Goal: Task Accomplishment & Management: Use online tool/utility

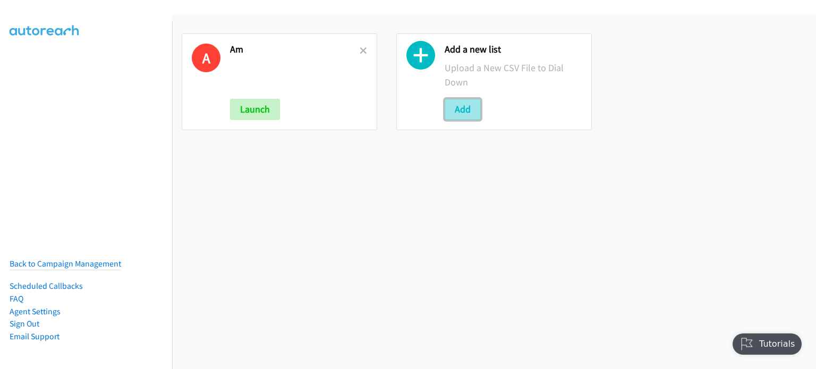
click at [462, 105] on button "Add" at bounding box center [463, 109] width 36 height 21
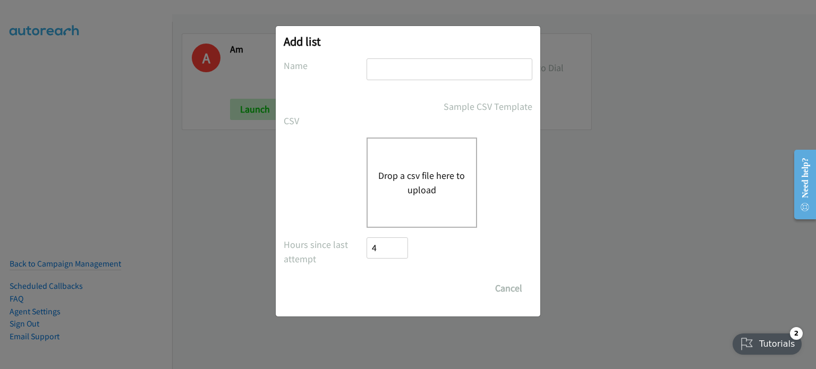
click at [430, 168] on button "Drop a csv file here to upload" at bounding box center [421, 182] width 87 height 29
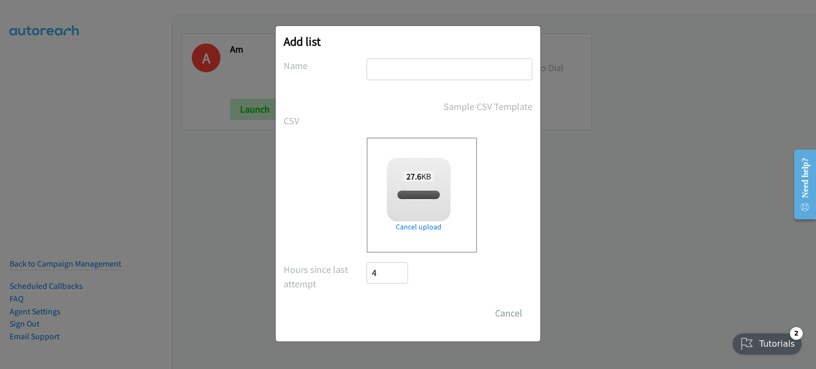
checkbox input "true"
click at [435, 76] on input "text" at bounding box center [450, 69] width 166 height 22
type input "PM"
click at [392, 314] on input "Save List" at bounding box center [395, 313] width 56 height 21
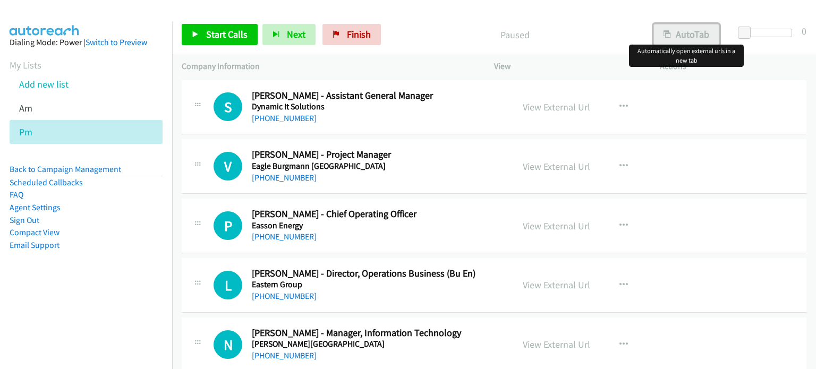
click at [682, 37] on button "AutoTab" at bounding box center [686, 34] width 66 height 21
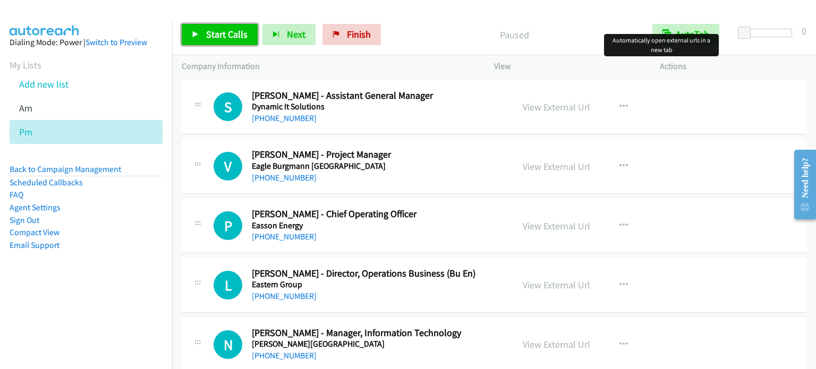
click at [239, 33] on span "Start Calls" at bounding box center [226, 34] width 41 height 12
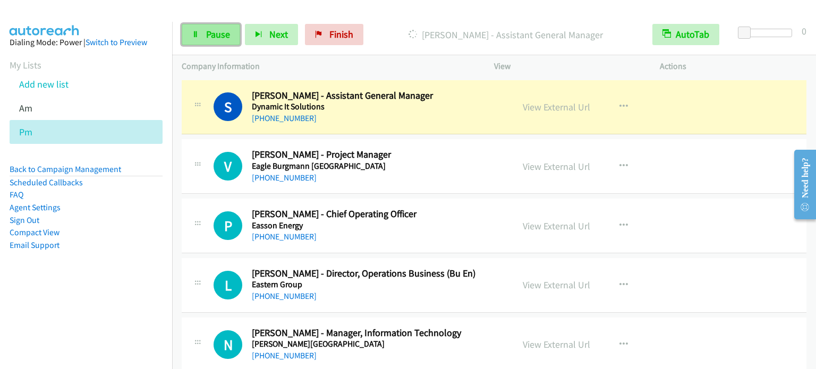
click at [217, 39] on span "Pause" at bounding box center [218, 34] width 24 height 12
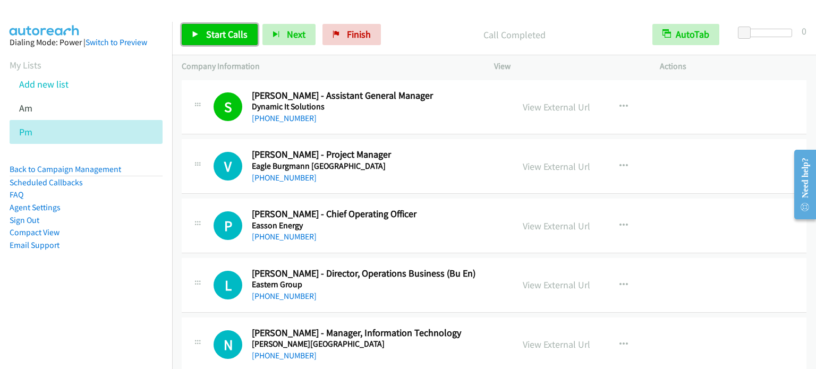
click at [219, 28] on span "Start Calls" at bounding box center [226, 34] width 41 height 12
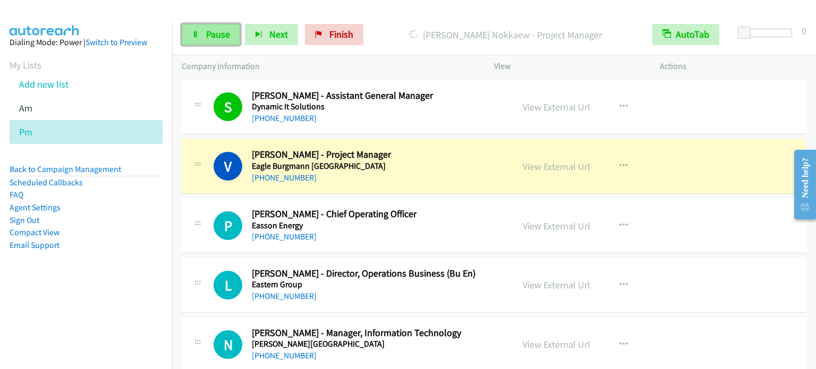
click at [219, 33] on span "Pause" at bounding box center [218, 34] width 24 height 12
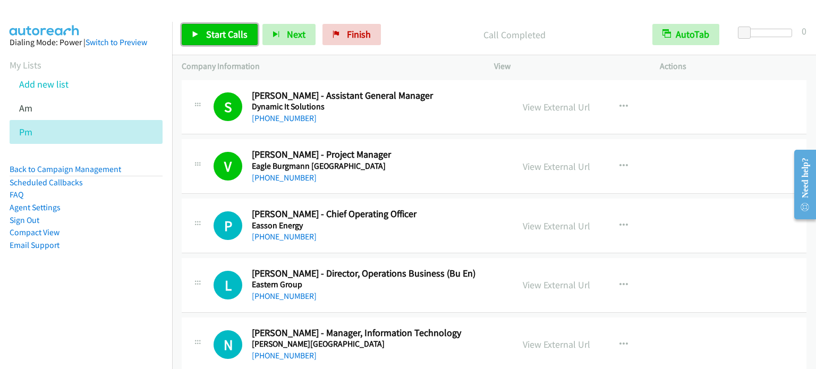
click at [203, 41] on link "Start Calls" at bounding box center [220, 34] width 76 height 21
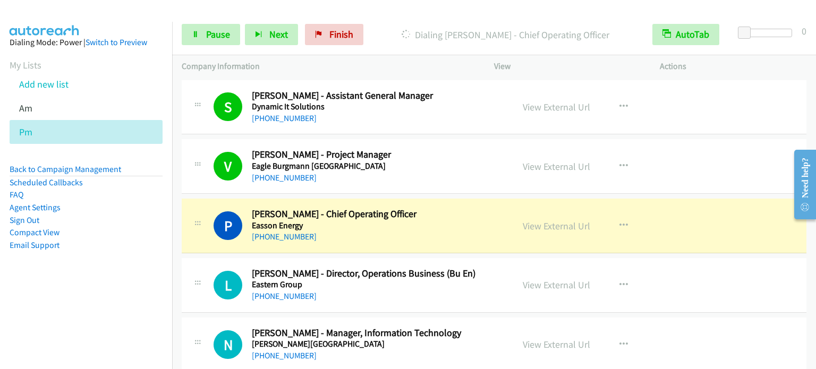
click at [113, 267] on aside "Dialing Mode: Power | Switch to Preview My Lists Add new list Am Pm Back to Cam…" at bounding box center [86, 161] width 172 height 278
click at [215, 27] on link "Pause" at bounding box center [211, 34] width 58 height 21
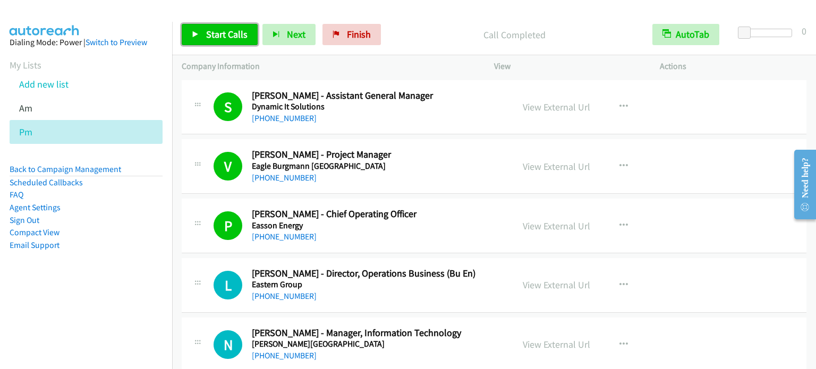
click at [225, 38] on span "Start Calls" at bounding box center [226, 34] width 41 height 12
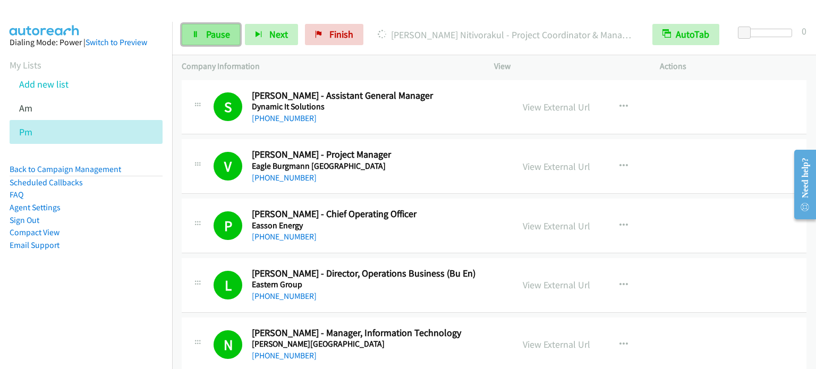
click at [214, 33] on span "Pause" at bounding box center [218, 34] width 24 height 12
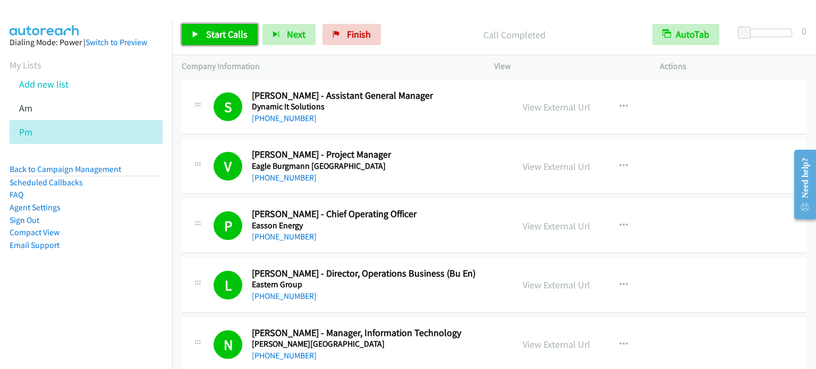
click at [227, 33] on span "Start Calls" at bounding box center [226, 34] width 41 height 12
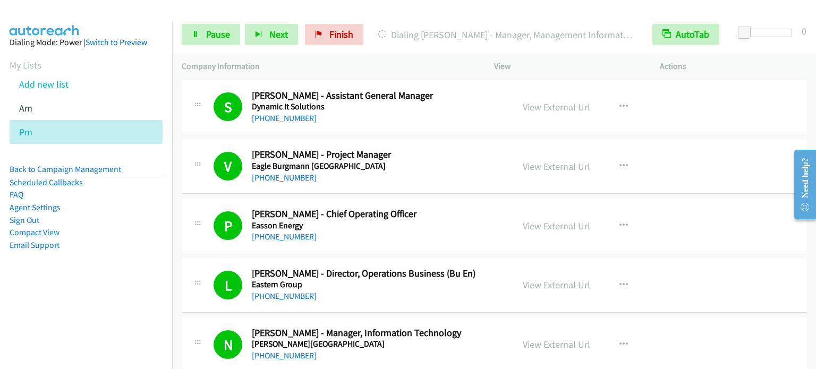
drag, startPoint x: 114, startPoint y: 287, endPoint x: 169, endPoint y: 223, distance: 84.0
click at [114, 287] on aside "Dialing Mode: Power | Switch to Preview My Lists Add new list Am Pm Back to Cam…" at bounding box center [86, 161] width 172 height 278
click at [222, 32] on span "Pause" at bounding box center [218, 34] width 24 height 12
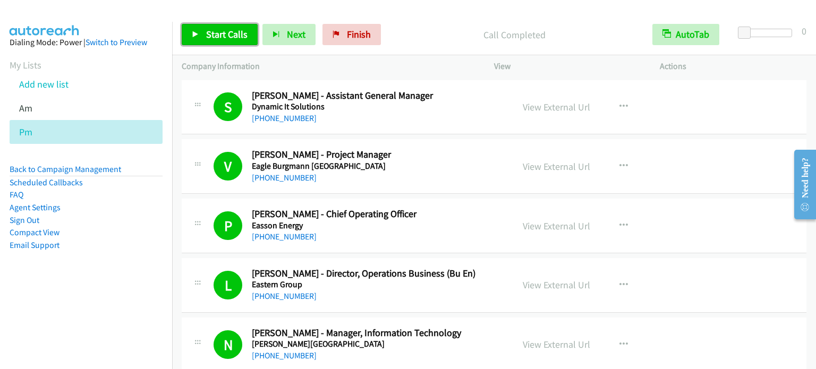
click at [239, 30] on span "Start Calls" at bounding box center [226, 34] width 41 height 12
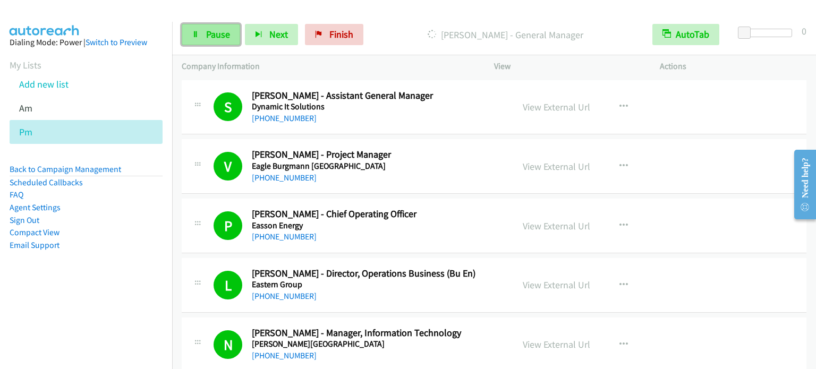
click at [212, 38] on span "Pause" at bounding box center [218, 34] width 24 height 12
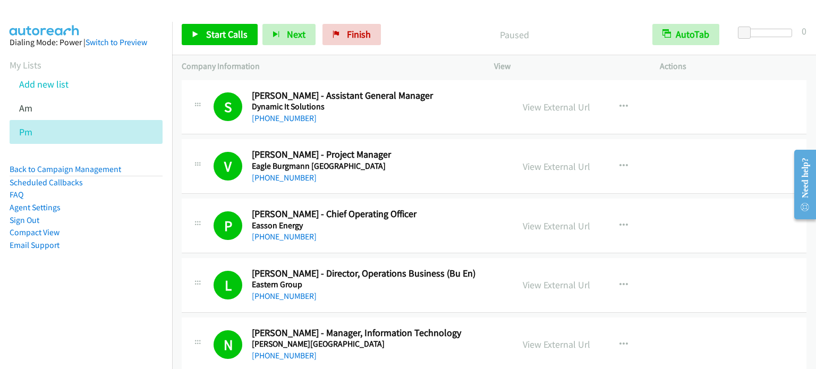
drag, startPoint x: 127, startPoint y: 231, endPoint x: 307, endPoint y: 21, distance: 276.2
click at [140, 223] on ul "Back to Campaign Management Scheduled Callbacks FAQ Agent Settings Sign Out Com…" at bounding box center [86, 207] width 153 height 88
click at [236, 33] on span "Start Calls" at bounding box center [226, 34] width 41 height 12
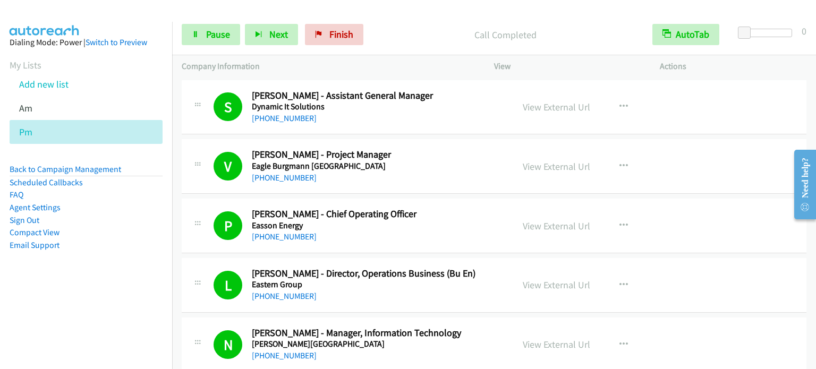
drag, startPoint x: 84, startPoint y: 283, endPoint x: 214, endPoint y: 11, distance: 302.0
click at [84, 282] on aside "Dialing Mode: Power | Switch to Preview My Lists Add new list Am Pm Back to Cam…" at bounding box center [86, 161] width 172 height 278
click at [200, 40] on link "Pause" at bounding box center [211, 34] width 58 height 21
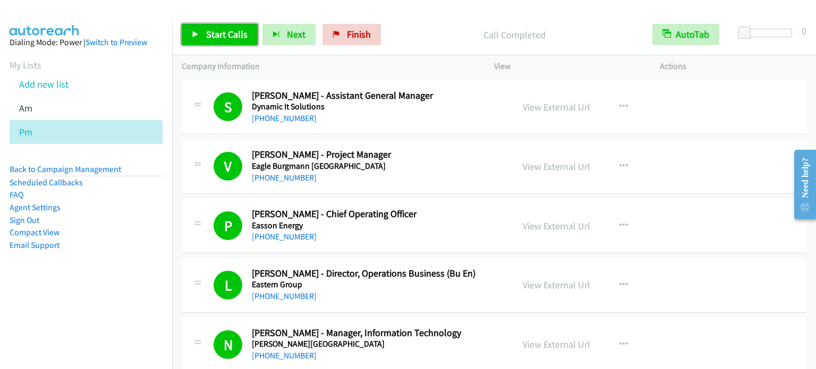
click at [224, 42] on link "Start Calls" at bounding box center [220, 34] width 76 height 21
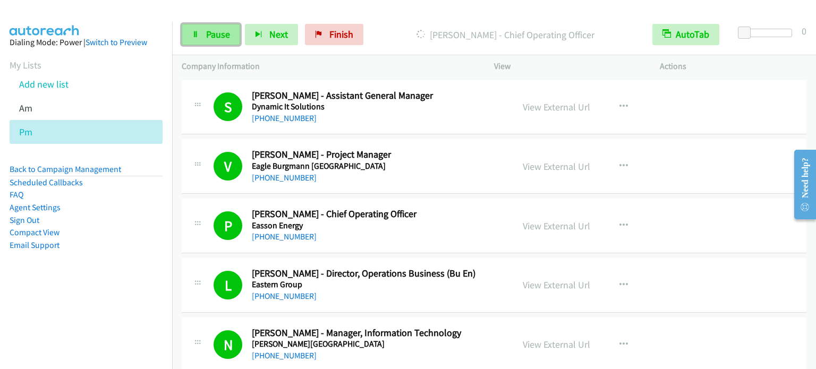
click at [217, 35] on span "Pause" at bounding box center [218, 34] width 24 height 12
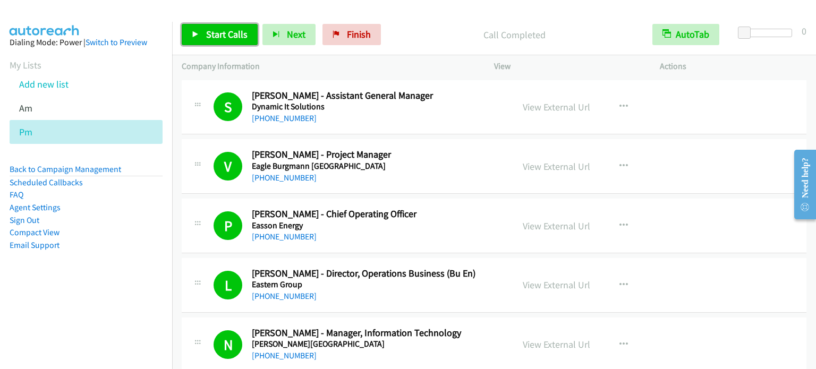
click at [239, 29] on span "Start Calls" at bounding box center [226, 34] width 41 height 12
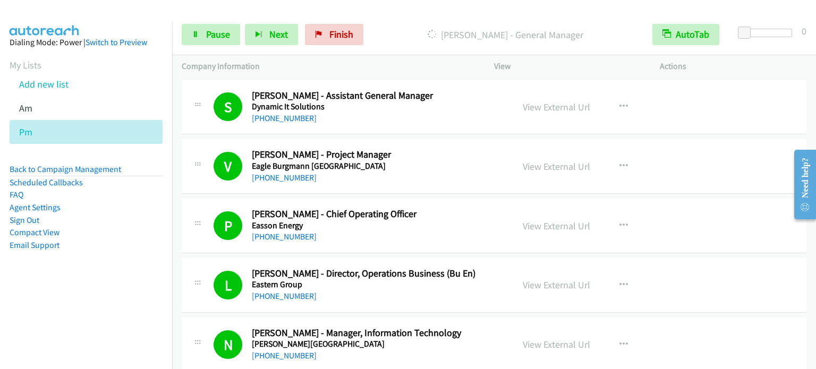
click at [99, 284] on aside "Dialing Mode: Power | Switch to Preview My Lists Add new list Am Pm Back to Cam…" at bounding box center [86, 161] width 172 height 278
click at [98, 283] on aside "Dialing Mode: Power | Switch to Preview My Lists Add new list Am Pm Back to Cam…" at bounding box center [86, 161] width 172 height 278
click at [220, 23] on div "Start Calls Pause Next Finish Call Completed AutoTab AutoTab 0" at bounding box center [494, 34] width 644 height 41
click at [220, 31] on span "Pause" at bounding box center [218, 34] width 24 height 12
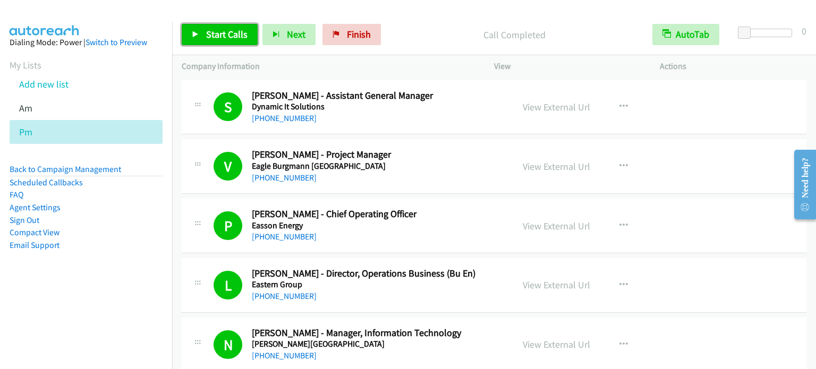
click at [227, 33] on span "Start Calls" at bounding box center [226, 34] width 41 height 12
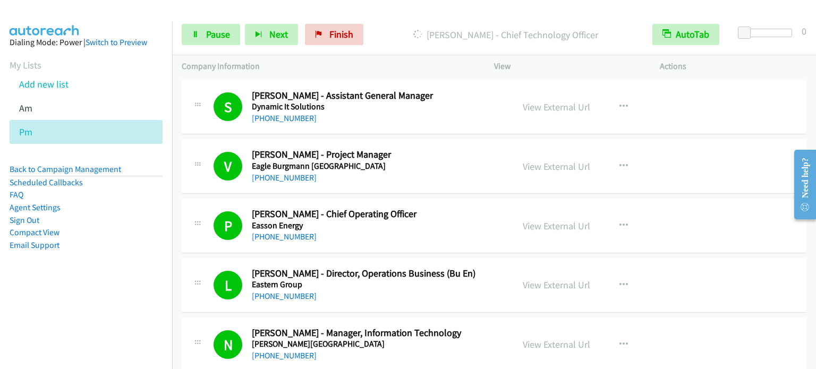
click at [94, 307] on nav "Dialing Mode: Power | Switch to Preview My Lists Add new list Am Pm Back to Cam…" at bounding box center [86, 206] width 173 height 369
drag, startPoint x: 153, startPoint y: 276, endPoint x: 217, endPoint y: 78, distance: 208.2
click at [155, 271] on aside "Dialing Mode: Power | Switch to Preview My Lists Add new list Am Pm Back to Cam…" at bounding box center [86, 161] width 172 height 278
click at [231, 34] on link "Pause" at bounding box center [211, 34] width 58 height 21
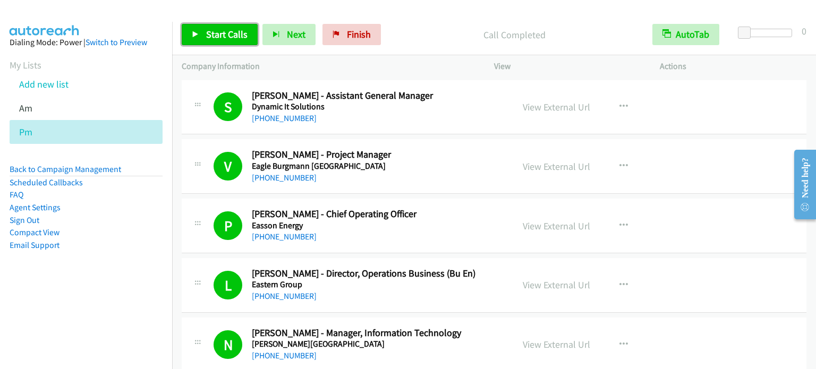
click at [226, 36] on span "Start Calls" at bounding box center [226, 34] width 41 height 12
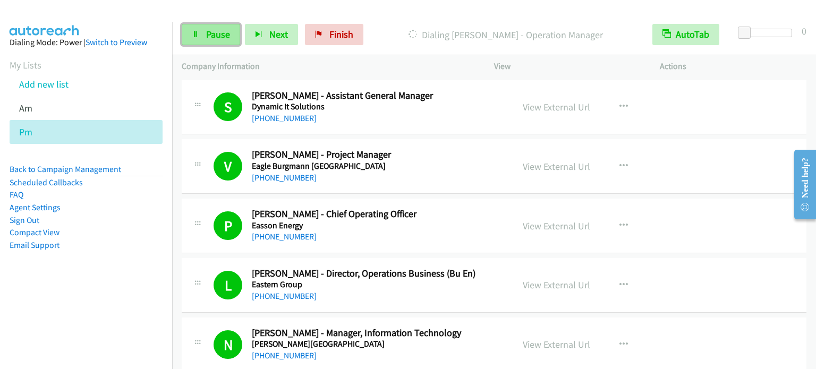
click at [195, 37] on icon at bounding box center [195, 34] width 7 height 7
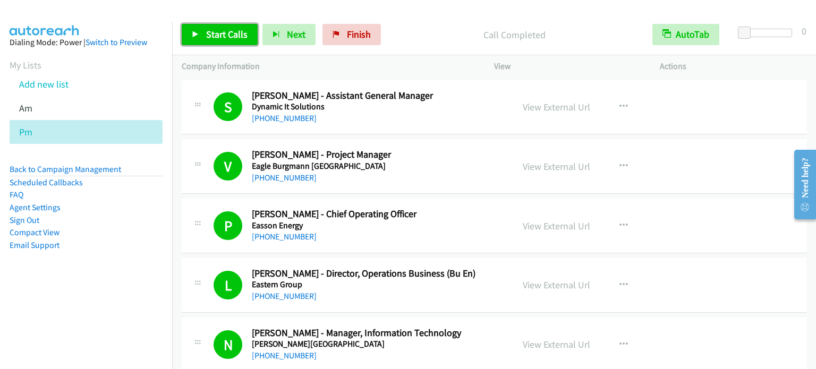
click at [220, 40] on link "Start Calls" at bounding box center [220, 34] width 76 height 21
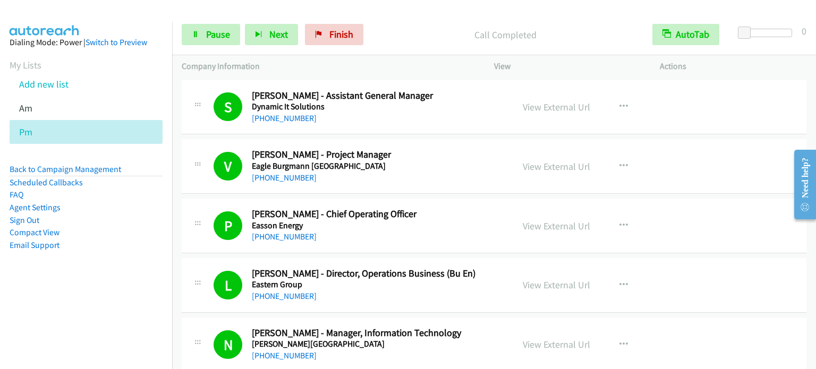
drag, startPoint x: 93, startPoint y: 258, endPoint x: 142, endPoint y: 202, distance: 74.1
click at [93, 258] on aside "Dialing Mode: Power | Switch to Preview My Lists Add new list Am Pm Back to Cam…" at bounding box center [86, 161] width 172 height 278
click at [197, 35] on icon at bounding box center [195, 34] width 7 height 7
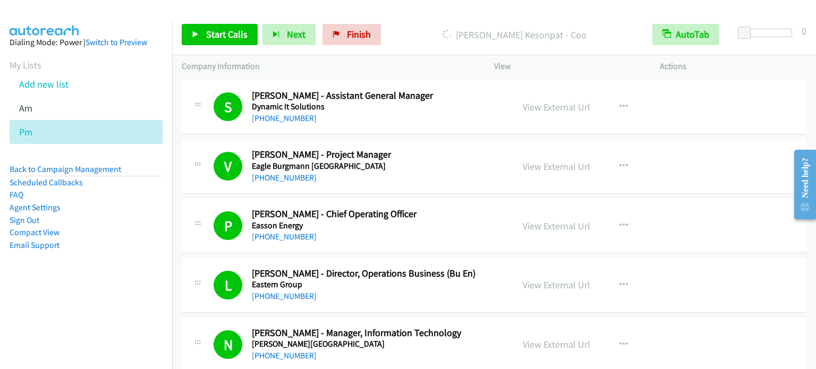
click at [130, 224] on li "Sign Out" at bounding box center [86, 220] width 153 height 13
click at [223, 38] on span "Start Calls" at bounding box center [226, 34] width 41 height 12
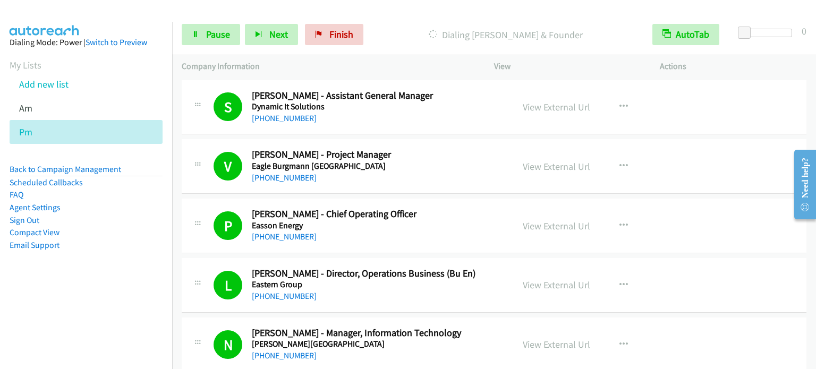
click at [98, 265] on aside "Dialing Mode: Power | Switch to Preview My Lists Add new list Am Pm Back to Cam…" at bounding box center [86, 161] width 172 height 278
click at [201, 38] on link "Pause" at bounding box center [211, 34] width 58 height 21
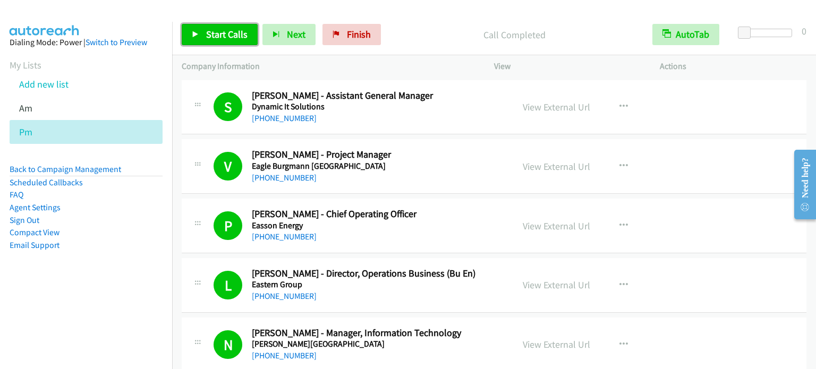
click at [216, 38] on span "Start Calls" at bounding box center [226, 34] width 41 height 12
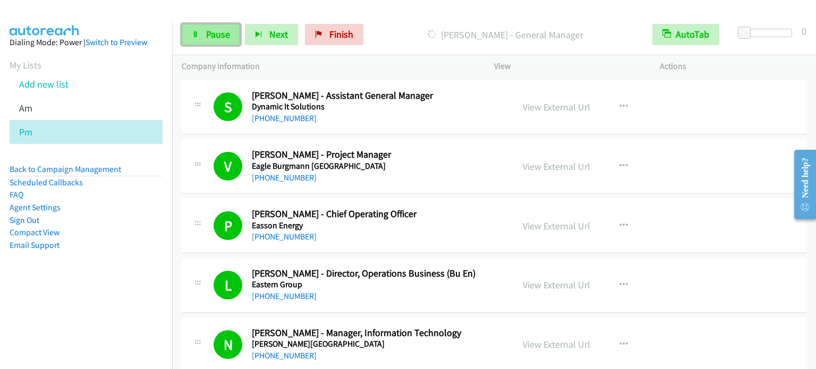
click at [224, 31] on span "Pause" at bounding box center [218, 34] width 24 height 12
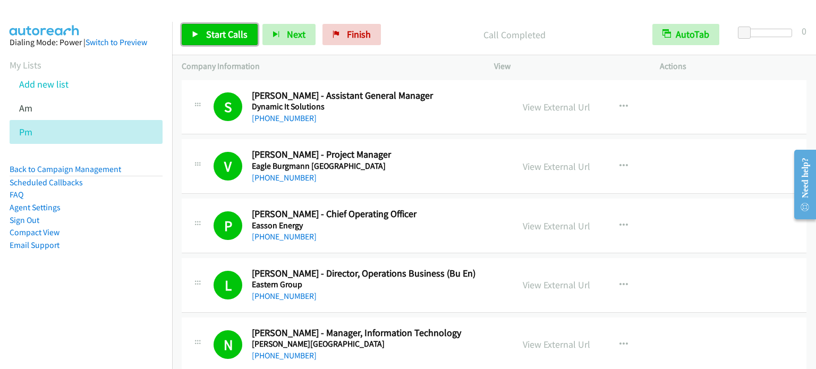
click at [229, 30] on span "Start Calls" at bounding box center [226, 34] width 41 height 12
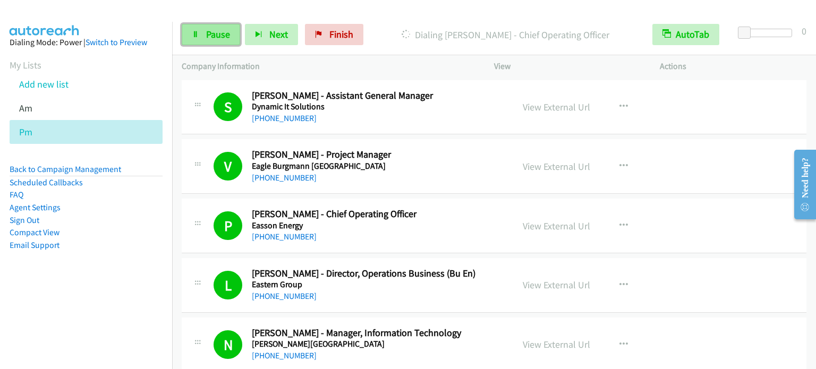
click at [206, 33] on span "Pause" at bounding box center [218, 34] width 24 height 12
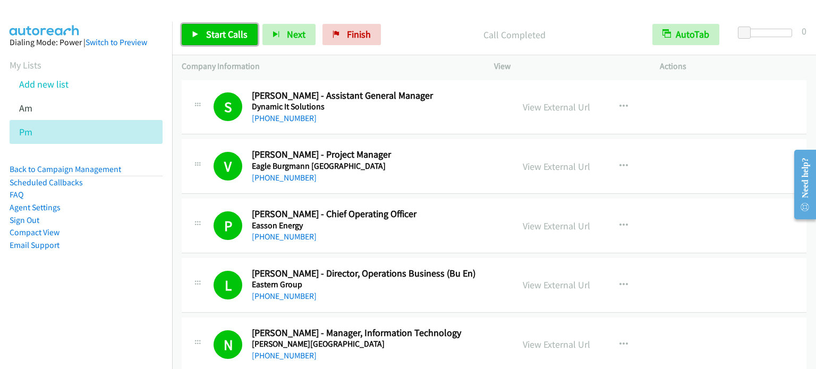
click at [223, 35] on span "Start Calls" at bounding box center [226, 34] width 41 height 12
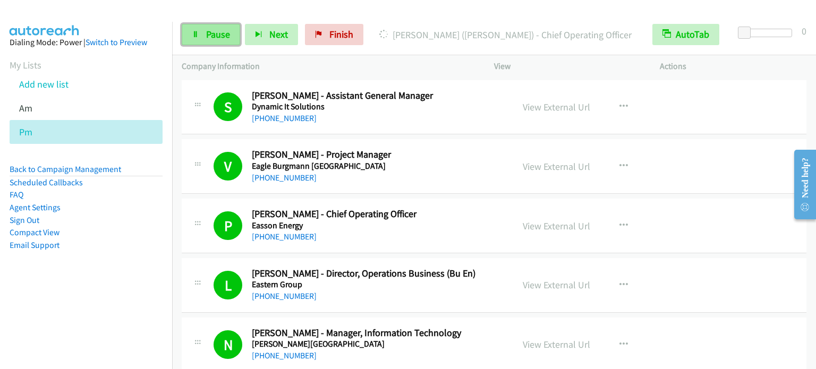
click at [201, 32] on link "Pause" at bounding box center [211, 34] width 58 height 21
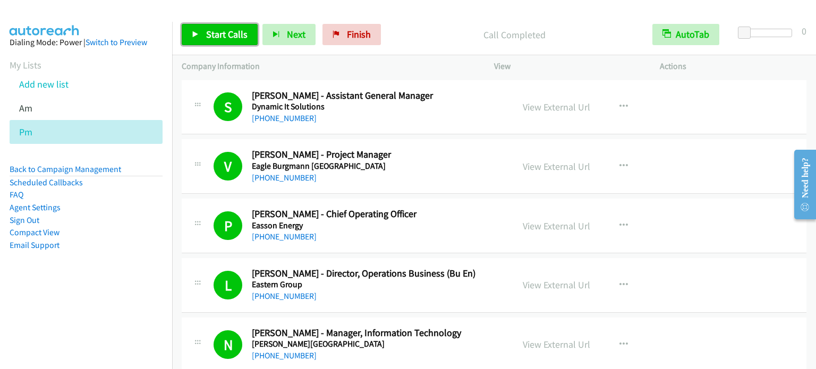
click at [234, 29] on span "Start Calls" at bounding box center [226, 34] width 41 height 12
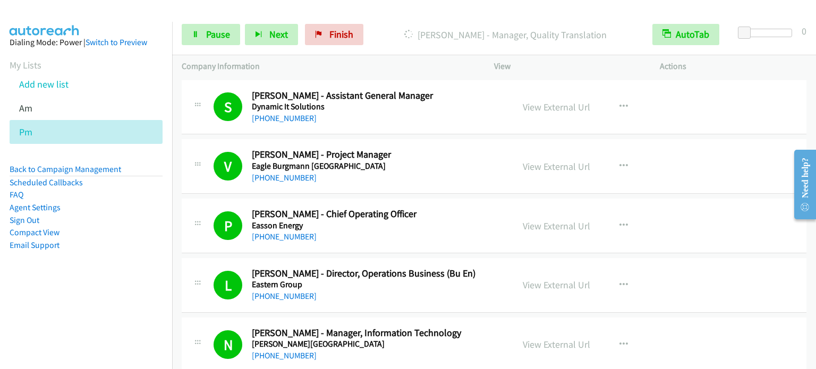
click at [63, 342] on nav "Dialing Mode: Power | Switch to Preview My Lists Add new list Am Pm Back to Cam…" at bounding box center [86, 206] width 173 height 369
click at [197, 41] on link "Pause" at bounding box center [211, 34] width 58 height 21
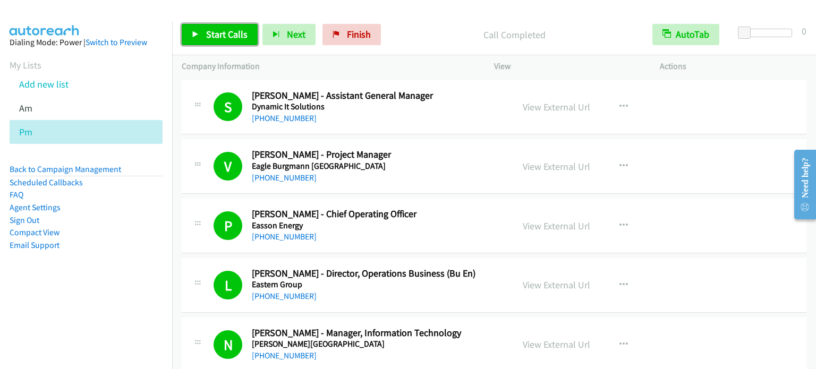
click at [241, 34] on span "Start Calls" at bounding box center [226, 34] width 41 height 12
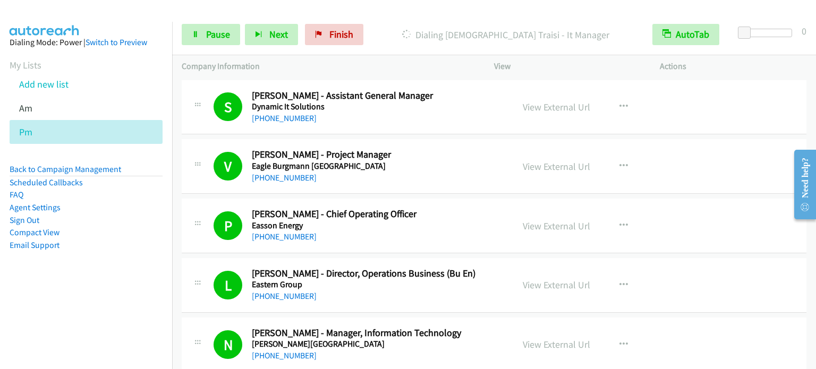
click at [138, 295] on aside "Dialing Mode: Power | Switch to Preview My Lists Add new list Am Pm Back to Cam…" at bounding box center [86, 161] width 172 height 278
click at [94, 299] on aside "Dialing Mode: Power | Switch to Preview My Lists Add new list Am Pm Back to Cam…" at bounding box center [86, 161] width 172 height 278
click at [200, 34] on link "Pause" at bounding box center [211, 34] width 58 height 21
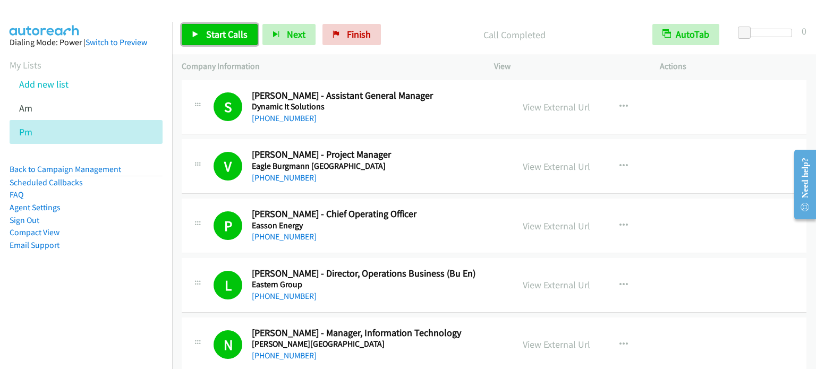
click at [229, 34] on span "Start Calls" at bounding box center [226, 34] width 41 height 12
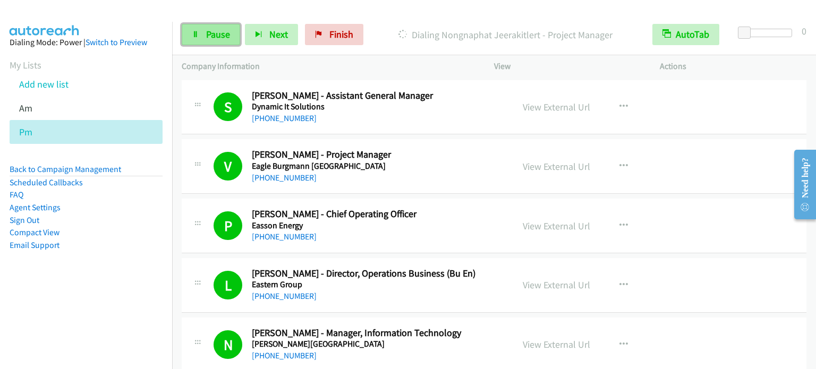
click at [198, 36] on icon at bounding box center [195, 34] width 7 height 7
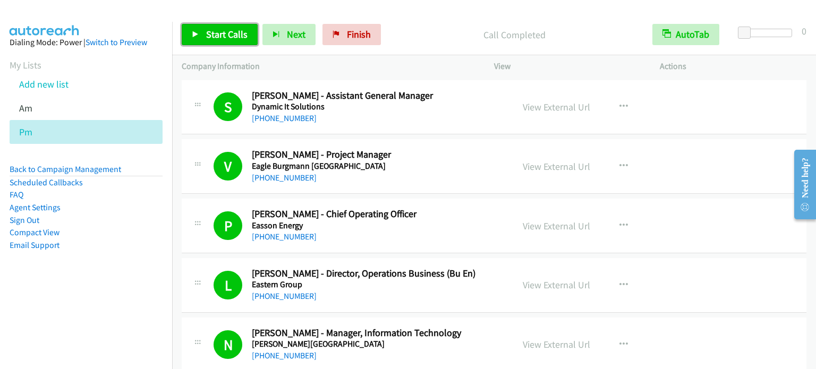
click at [222, 33] on span "Start Calls" at bounding box center [226, 34] width 41 height 12
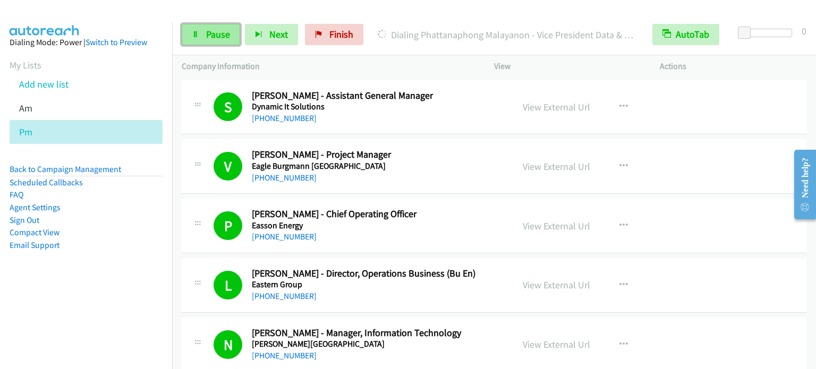
click at [222, 33] on span "Pause" at bounding box center [218, 34] width 24 height 12
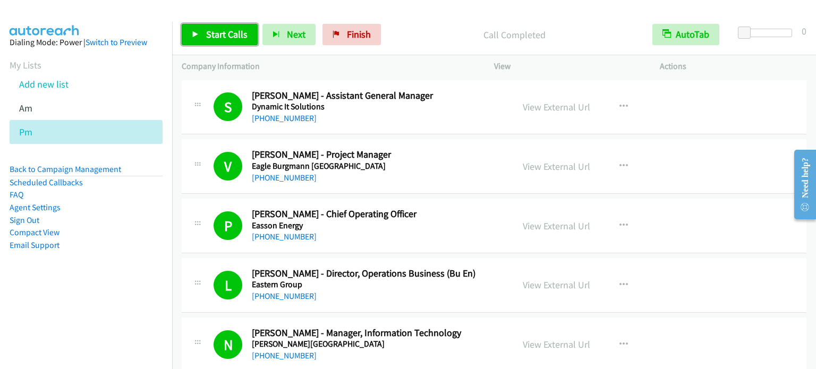
click at [209, 37] on span "Start Calls" at bounding box center [226, 34] width 41 height 12
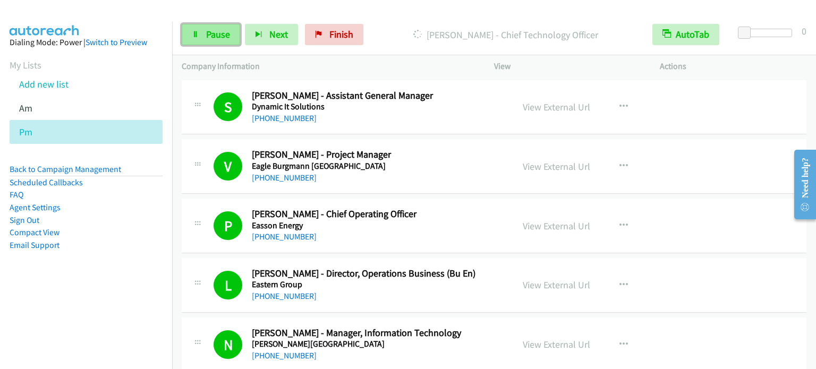
click at [206, 34] on span "Pause" at bounding box center [218, 34] width 24 height 12
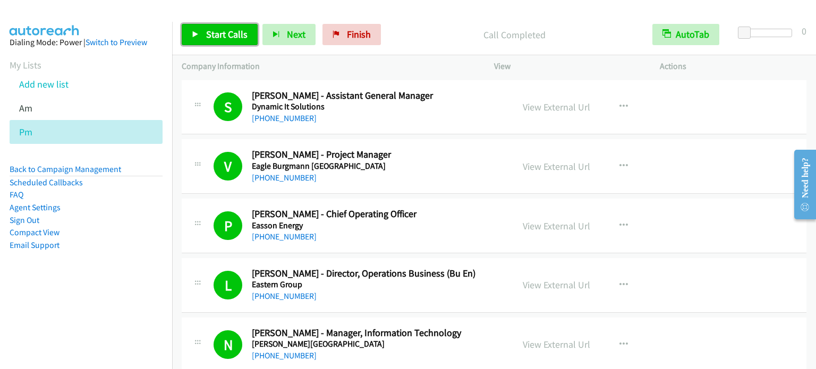
click at [227, 34] on span "Start Calls" at bounding box center [226, 34] width 41 height 12
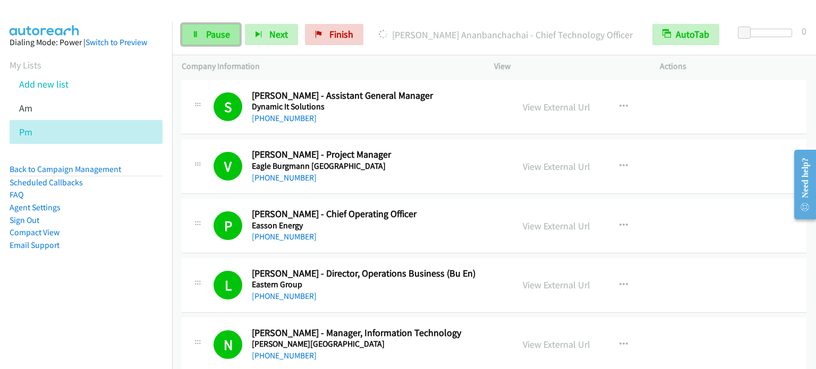
click at [220, 40] on link "Pause" at bounding box center [211, 34] width 58 height 21
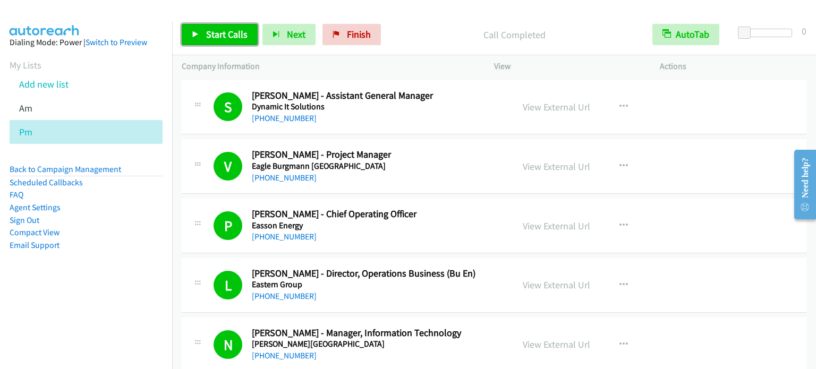
click at [223, 36] on span "Start Calls" at bounding box center [226, 34] width 41 height 12
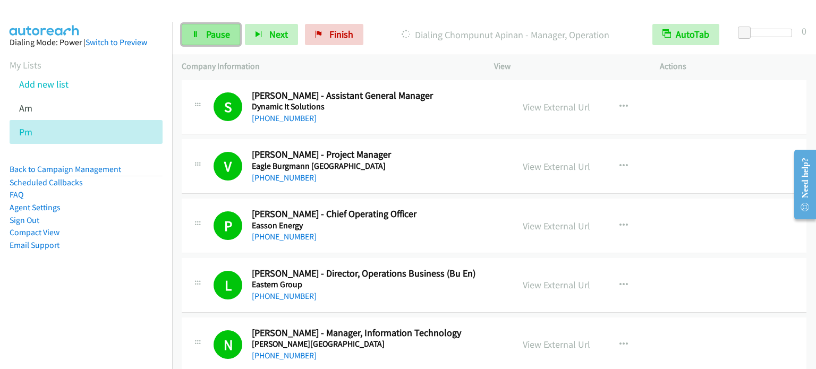
click at [223, 25] on link "Pause" at bounding box center [211, 34] width 58 height 21
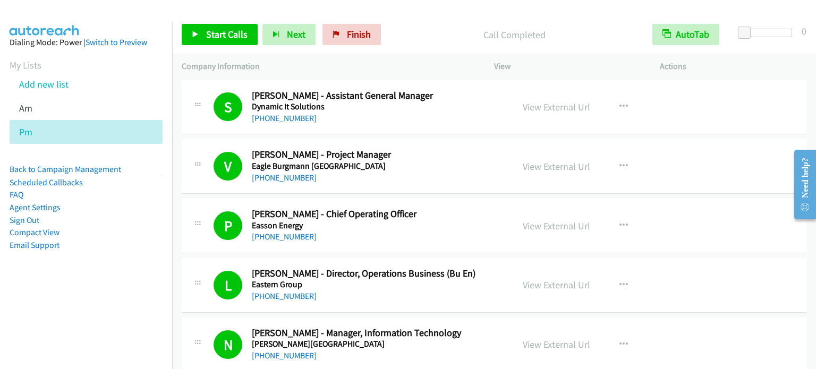
click at [83, 293] on aside "Dialing Mode: Power | Switch to Preview My Lists Add new list Am Pm Back to Cam…" at bounding box center [86, 161] width 172 height 278
click at [227, 31] on span "Start Calls" at bounding box center [226, 34] width 41 height 12
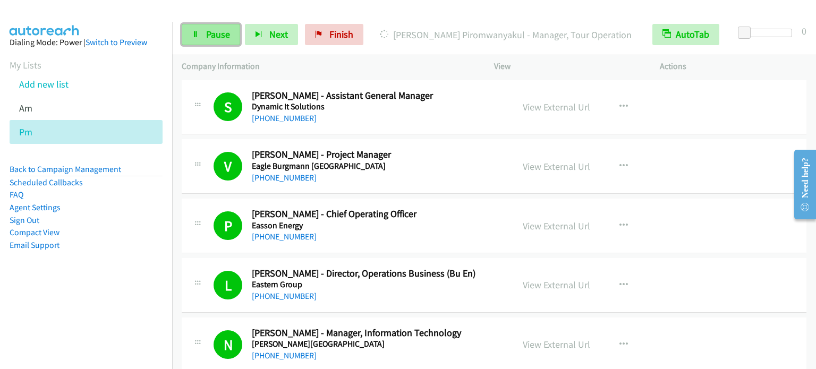
click at [195, 42] on link "Pause" at bounding box center [211, 34] width 58 height 21
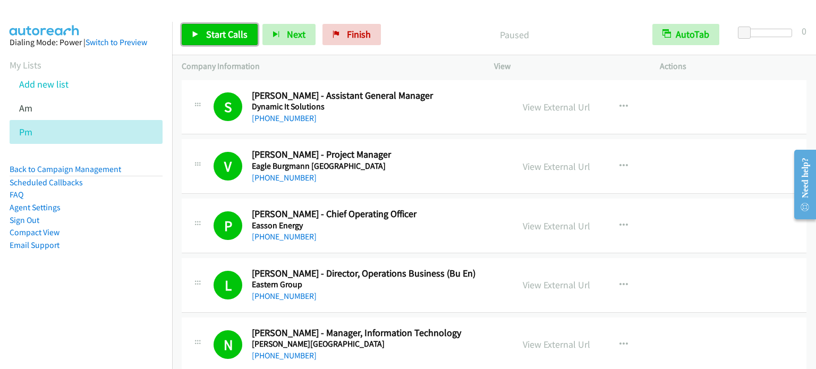
drag, startPoint x: 228, startPoint y: 31, endPoint x: 240, endPoint y: 30, distance: 11.7
click at [228, 31] on span "Start Calls" at bounding box center [226, 34] width 41 height 12
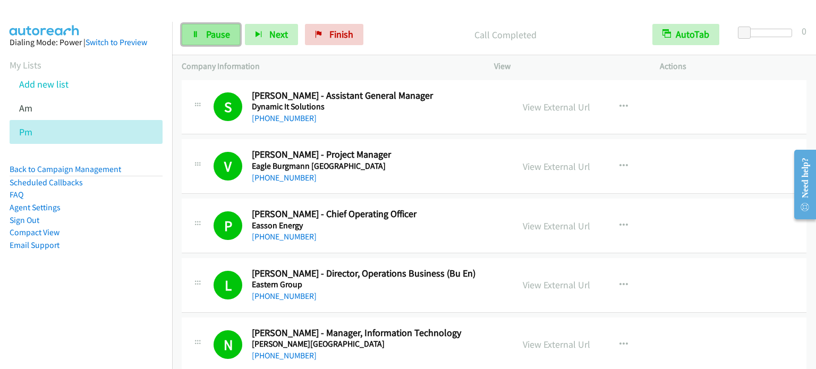
click at [229, 33] on link "Pause" at bounding box center [211, 34] width 58 height 21
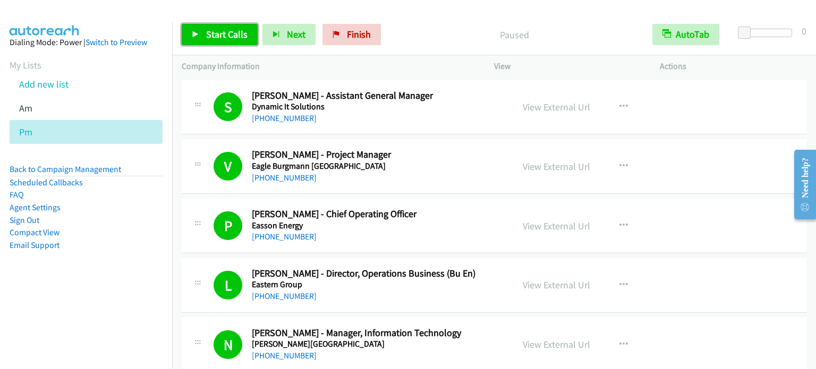
click at [224, 35] on span "Start Calls" at bounding box center [226, 34] width 41 height 12
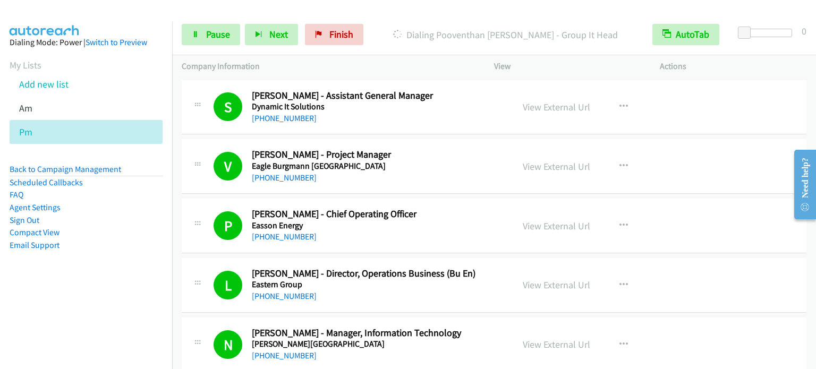
click at [146, 309] on nav "Dialing Mode: Power | Switch to Preview My Lists Add new list Am Pm Back to Cam…" at bounding box center [86, 206] width 173 height 369
click at [199, 36] on link "Pause" at bounding box center [211, 34] width 58 height 21
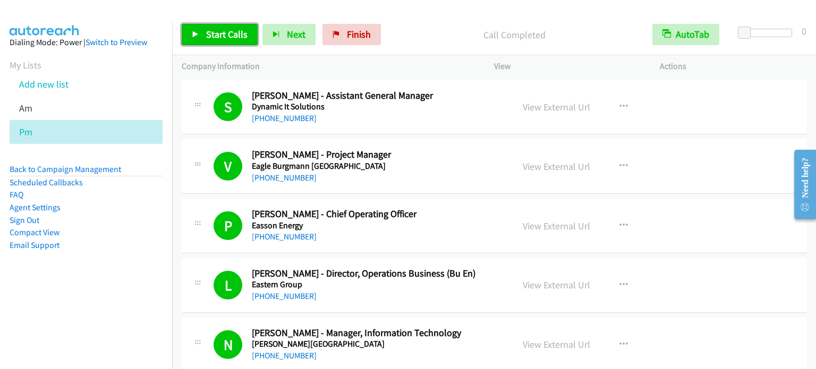
click at [235, 36] on span "Start Calls" at bounding box center [226, 34] width 41 height 12
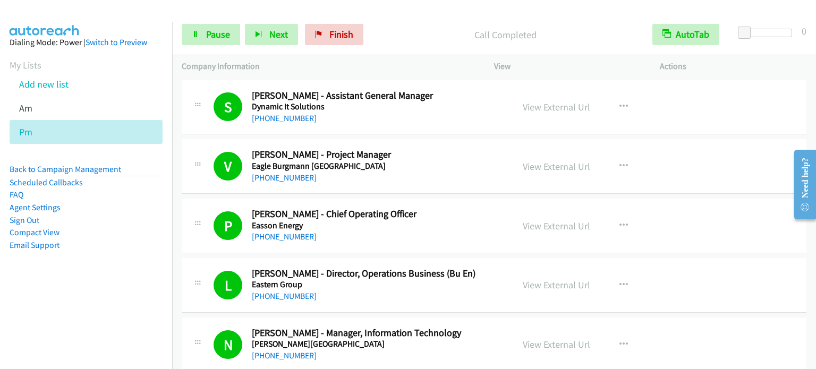
drag, startPoint x: 134, startPoint y: 288, endPoint x: 301, endPoint y: 24, distance: 312.3
click at [134, 287] on aside "Dialing Mode: Power | Switch to Preview My Lists Add new list Am Pm Back to Cam…" at bounding box center [86, 161] width 172 height 278
click at [216, 29] on span "Pause" at bounding box center [218, 34] width 24 height 12
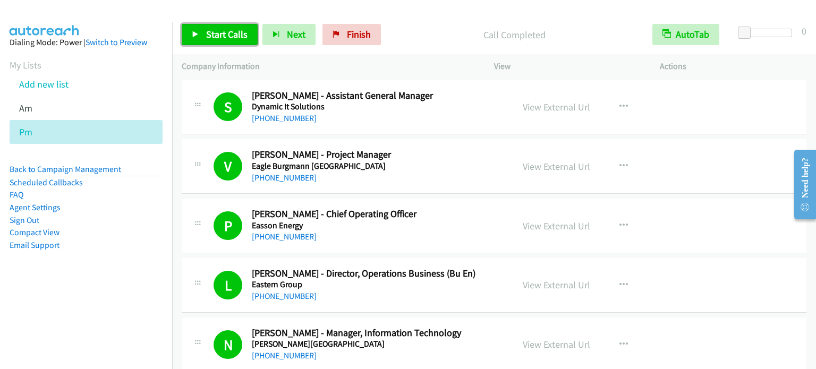
click at [235, 31] on span "Start Calls" at bounding box center [226, 34] width 41 height 12
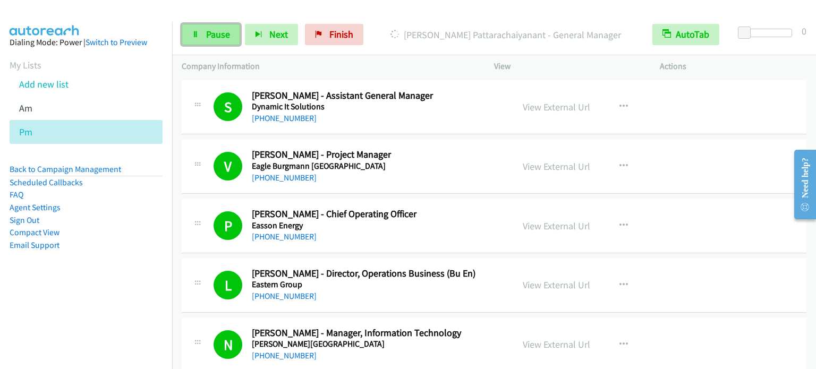
click at [210, 40] on span "Pause" at bounding box center [218, 34] width 24 height 12
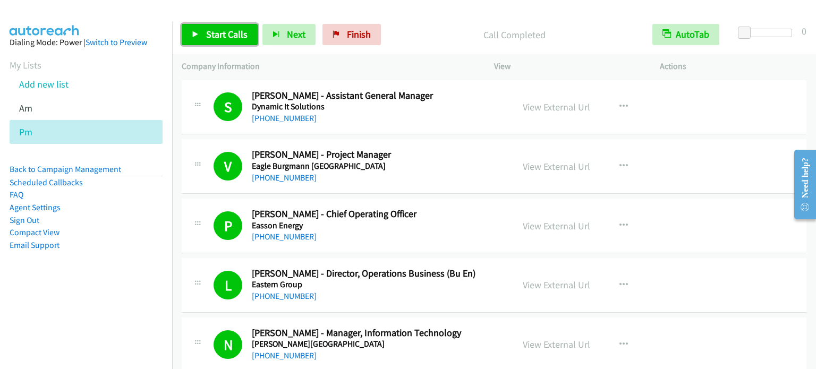
click at [226, 37] on span "Start Calls" at bounding box center [226, 34] width 41 height 12
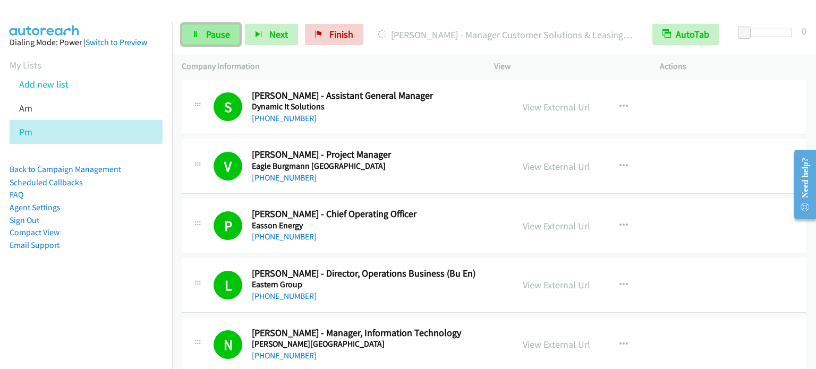
click at [217, 40] on link "Pause" at bounding box center [211, 34] width 58 height 21
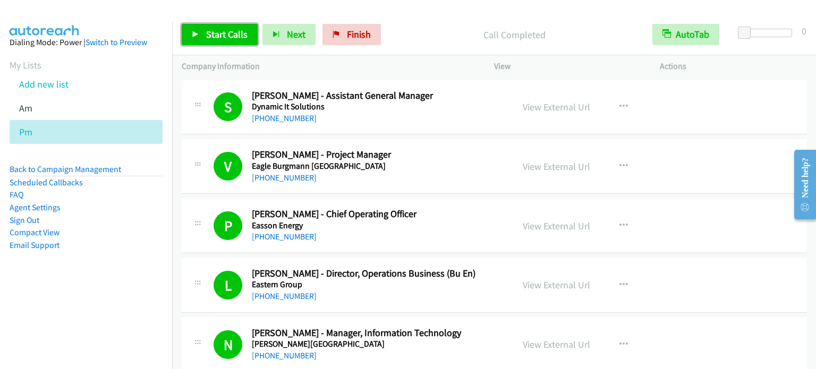
click at [232, 31] on span "Start Calls" at bounding box center [226, 34] width 41 height 12
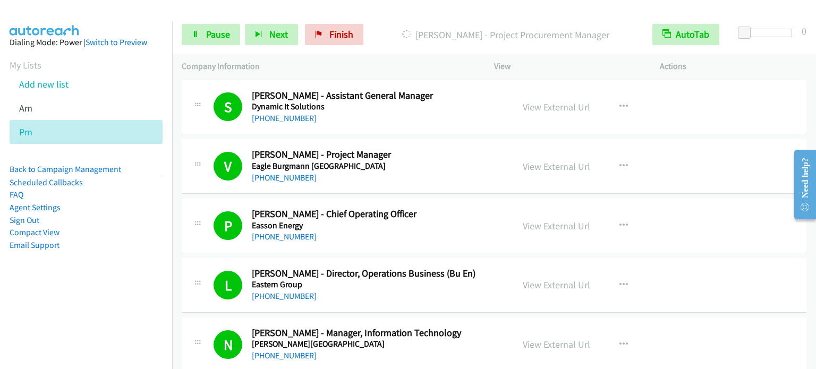
drag, startPoint x: 120, startPoint y: 228, endPoint x: 126, endPoint y: 214, distance: 16.4
click at [120, 228] on li "Compact View" at bounding box center [86, 232] width 153 height 13
click at [207, 36] on span "Pause" at bounding box center [218, 34] width 24 height 12
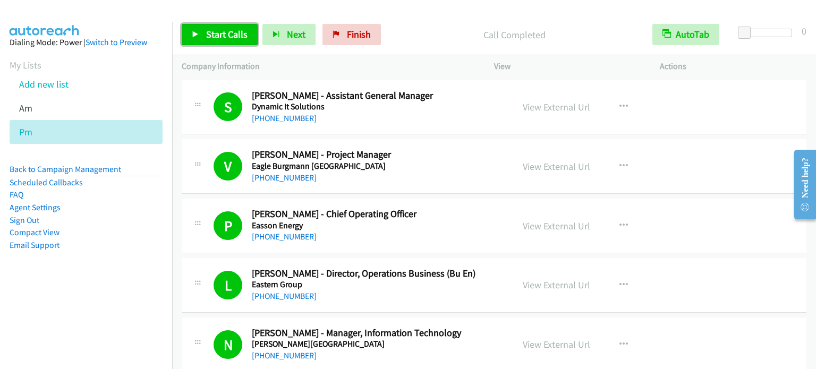
drag, startPoint x: 225, startPoint y: 33, endPoint x: 256, endPoint y: 24, distance: 32.1
click at [225, 33] on span "Start Calls" at bounding box center [226, 34] width 41 height 12
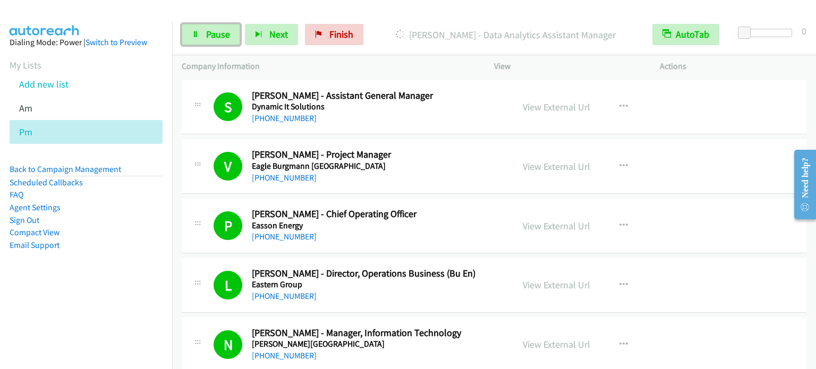
drag, startPoint x: 217, startPoint y: 31, endPoint x: 232, endPoint y: 18, distance: 19.5
click at [217, 31] on span "Pause" at bounding box center [218, 34] width 24 height 12
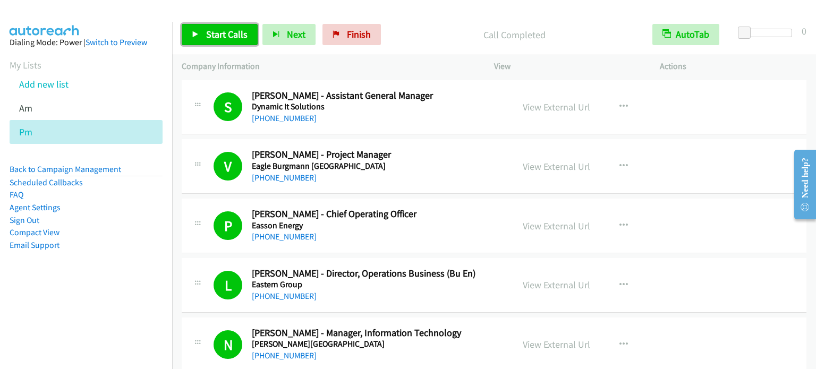
click at [219, 38] on span "Start Calls" at bounding box center [226, 34] width 41 height 12
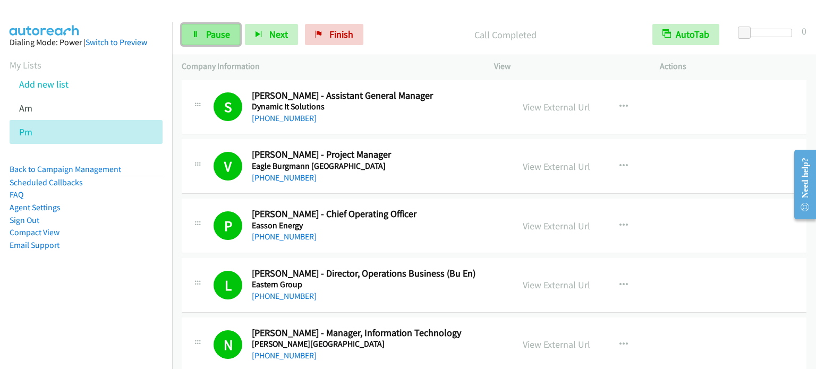
click at [209, 42] on link "Pause" at bounding box center [211, 34] width 58 height 21
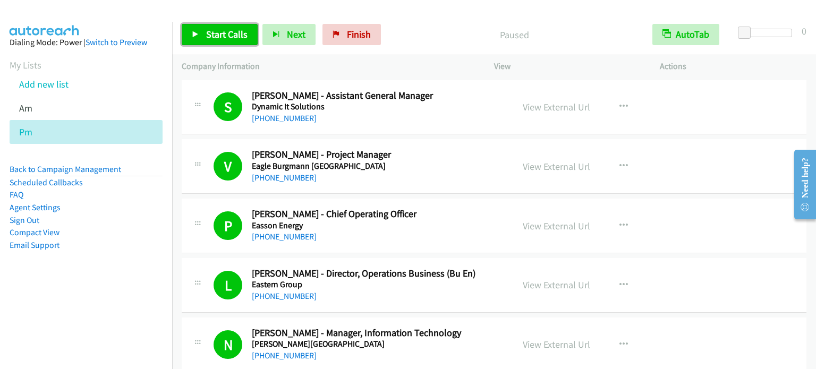
click at [209, 39] on span "Start Calls" at bounding box center [226, 34] width 41 height 12
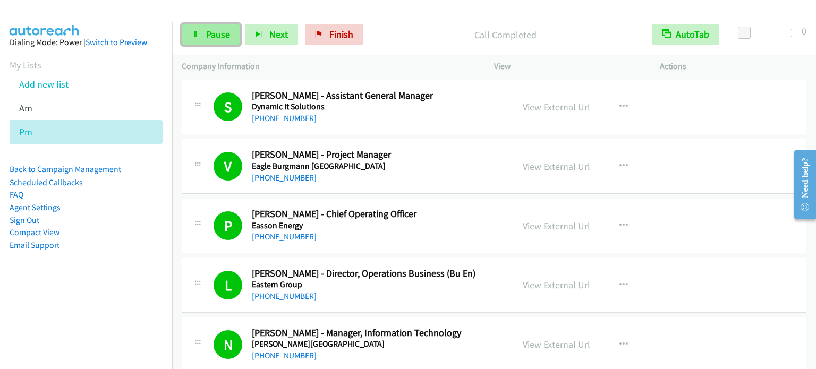
click at [205, 32] on link "Pause" at bounding box center [211, 34] width 58 height 21
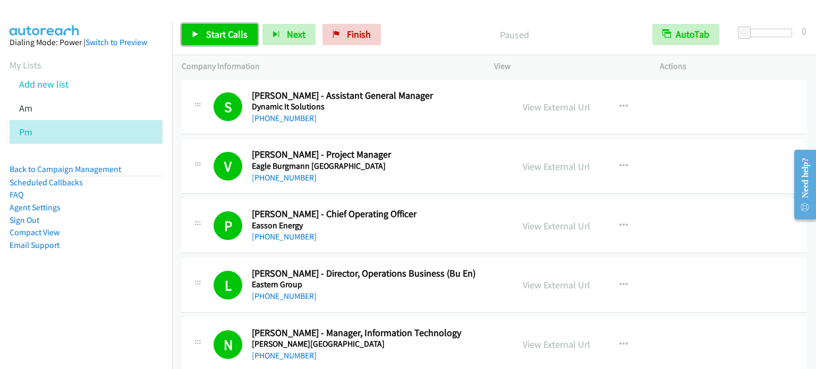
click at [206, 37] on span "Start Calls" at bounding box center [226, 34] width 41 height 12
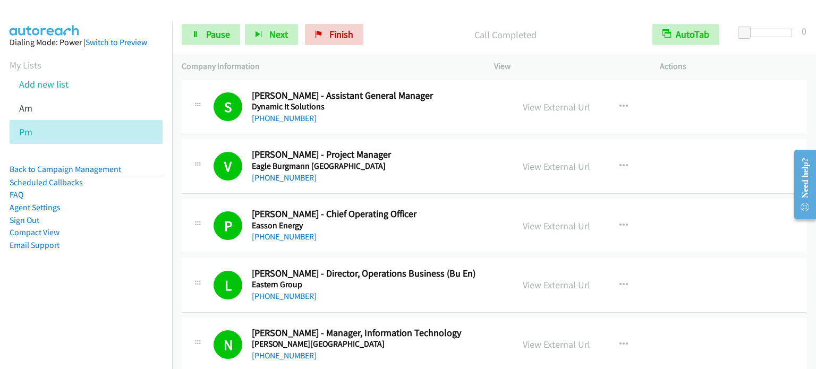
click at [108, 317] on nav "Dialing Mode: Power | Switch to Preview My Lists Add new list Am Pm Back to Cam…" at bounding box center [86, 206] width 173 height 369
click at [220, 25] on link "Pause" at bounding box center [211, 34] width 58 height 21
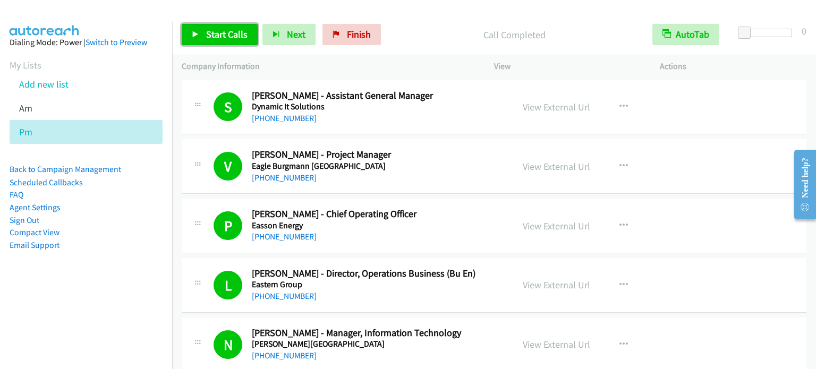
click at [210, 35] on span "Start Calls" at bounding box center [226, 34] width 41 height 12
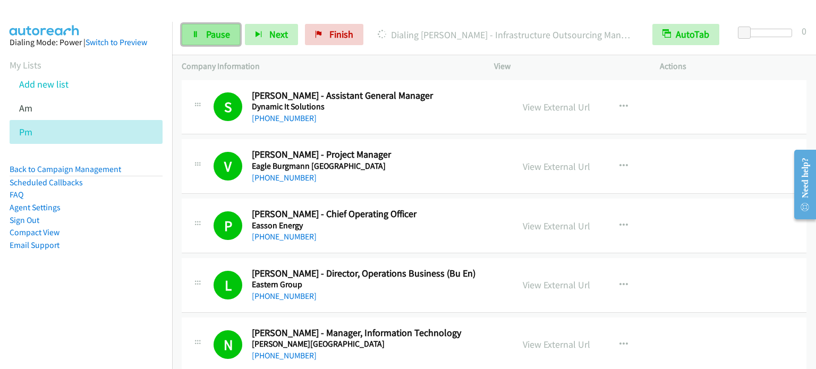
click at [218, 29] on span "Pause" at bounding box center [218, 34] width 24 height 12
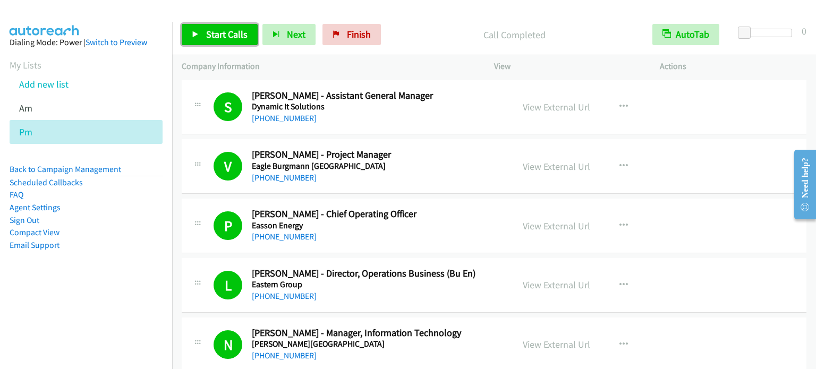
click at [215, 33] on span "Start Calls" at bounding box center [226, 34] width 41 height 12
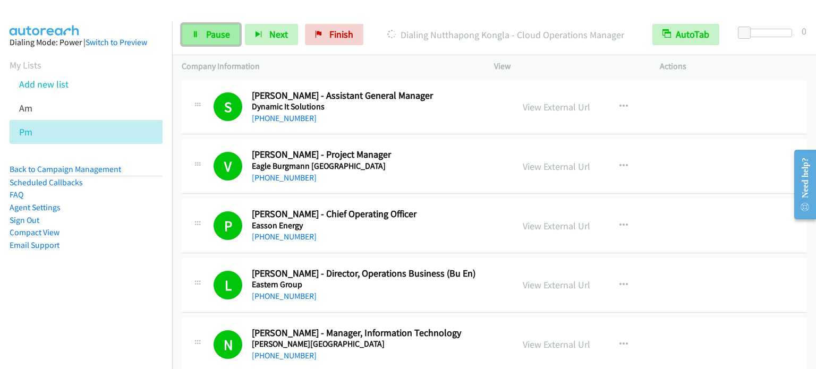
click at [218, 33] on span "Pause" at bounding box center [218, 34] width 24 height 12
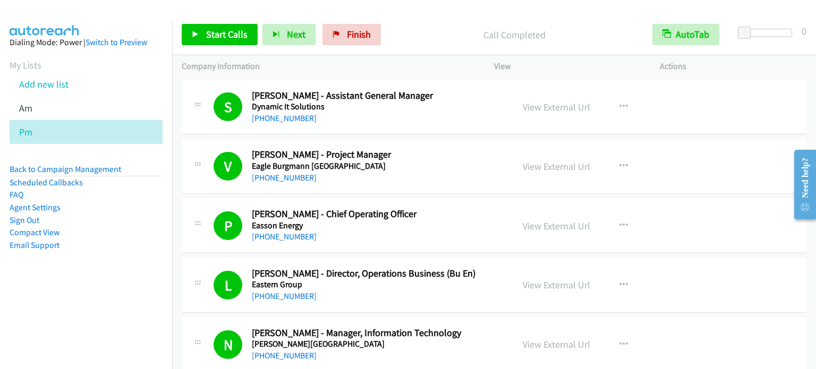
drag, startPoint x: 93, startPoint y: 292, endPoint x: 180, endPoint y: 103, distance: 208.0
click at [93, 291] on aside "Dialing Mode: Power | Switch to Preview My Lists Add new list Am Pm Back to Cam…" at bounding box center [86, 161] width 172 height 278
click at [222, 31] on span "Start Calls" at bounding box center [226, 34] width 41 height 12
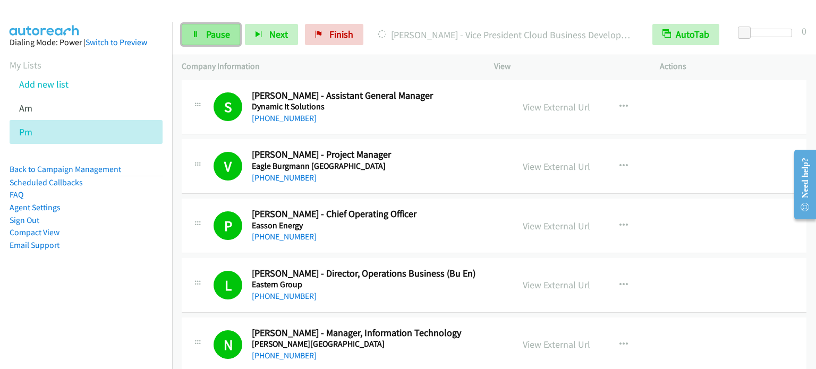
click at [198, 26] on link "Pause" at bounding box center [211, 34] width 58 height 21
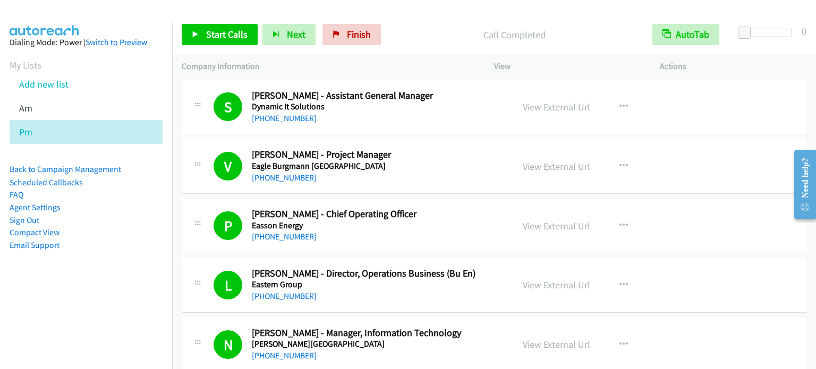
click at [143, 260] on aside "Dialing Mode: Power | Switch to Preview My Lists Add new list Am Pm Back to Cam…" at bounding box center [86, 161] width 172 height 278
click at [227, 34] on span "Start Calls" at bounding box center [226, 34] width 41 height 12
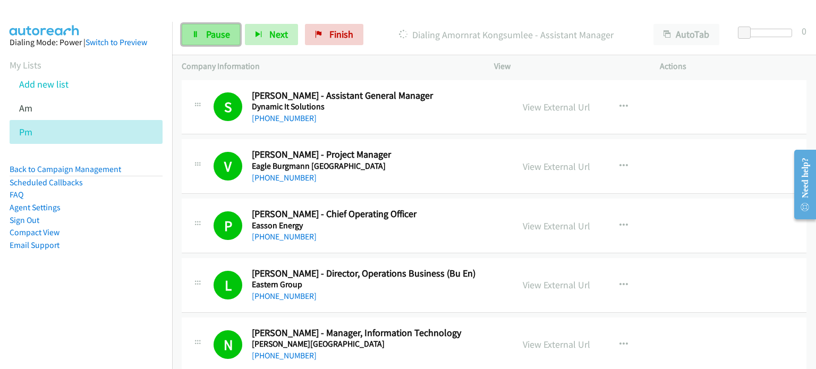
click at [227, 32] on span "Pause" at bounding box center [218, 34] width 24 height 12
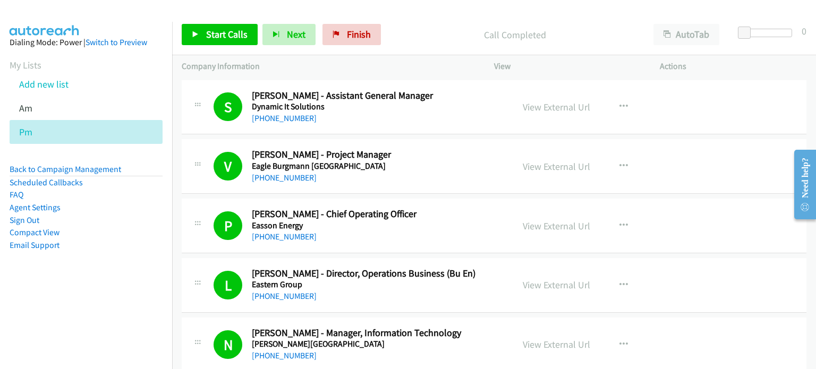
click at [89, 273] on aside "Dialing Mode: Power | Switch to Preview My Lists Add new list Am Pm Back to Cam…" at bounding box center [86, 161] width 172 height 278
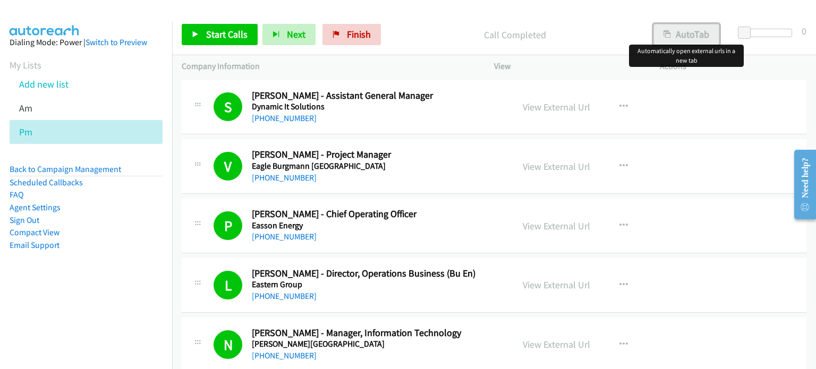
click at [693, 29] on button "AutoTab" at bounding box center [686, 34] width 66 height 21
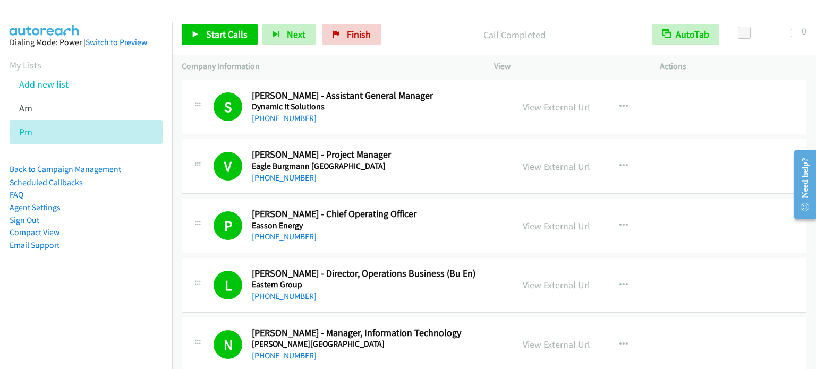
click at [617, 10] on div at bounding box center [403, 20] width 806 height 41
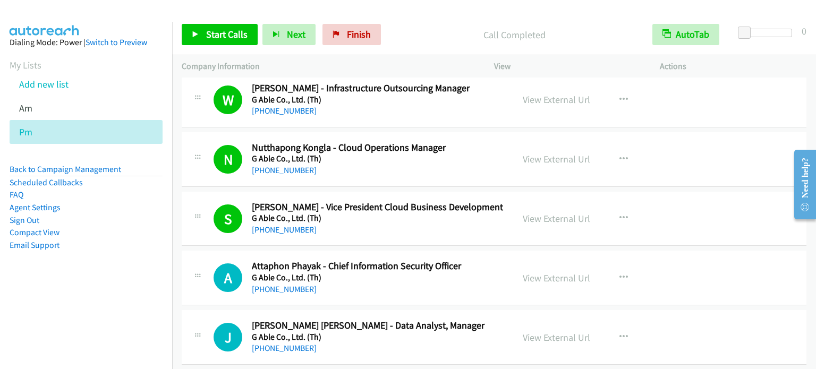
click at [144, 273] on aside "Dialing Mode: Power | Switch to Preview My Lists Add new list Am Pm Back to Cam…" at bounding box center [86, 161] width 172 height 278
click at [152, 293] on aside "Dialing Mode: Power | Switch to Preview My Lists Add new list Am Pm Back to Cam…" at bounding box center [86, 161] width 172 height 278
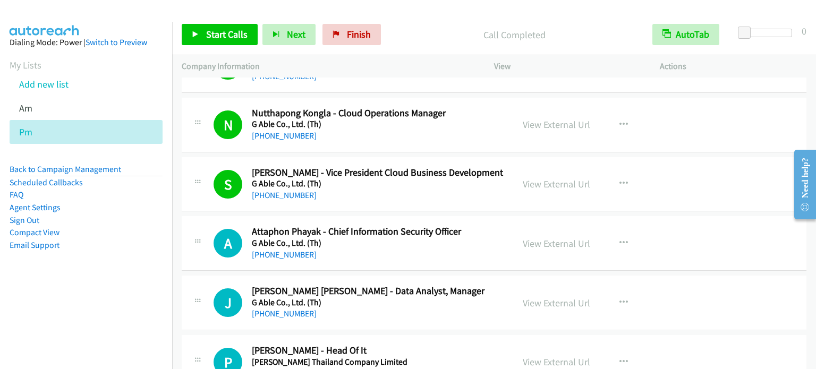
scroll to position [5287, 0]
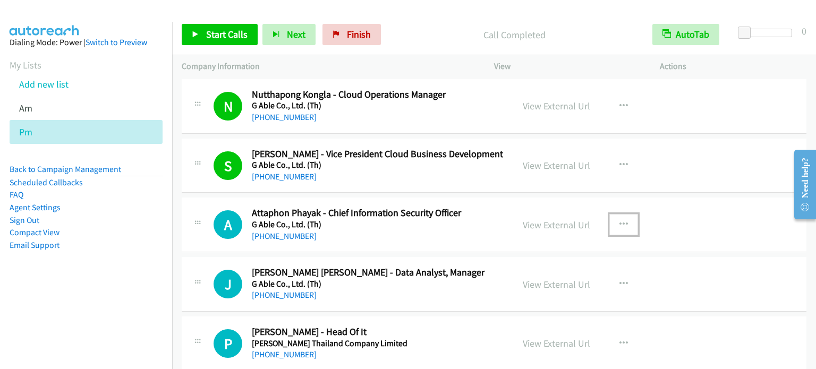
click at [621, 220] on icon "button" at bounding box center [623, 224] width 8 height 8
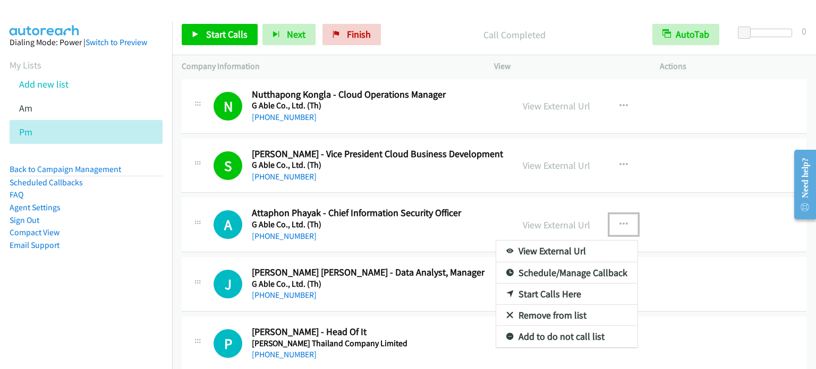
click at [551, 284] on link "Start Calls Here" at bounding box center [566, 294] width 141 height 21
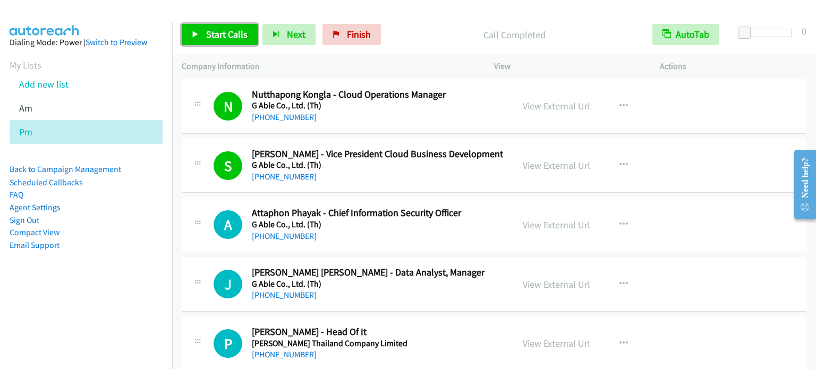
click at [230, 32] on span "Start Calls" at bounding box center [226, 34] width 41 height 12
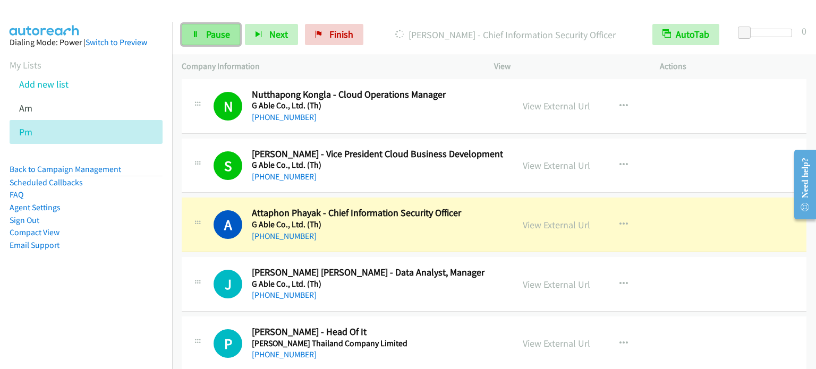
click at [212, 31] on span "Pause" at bounding box center [218, 34] width 24 height 12
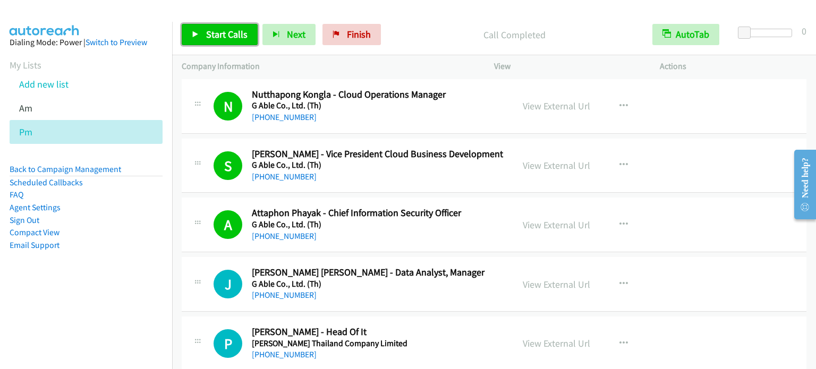
click at [227, 29] on span "Start Calls" at bounding box center [226, 34] width 41 height 12
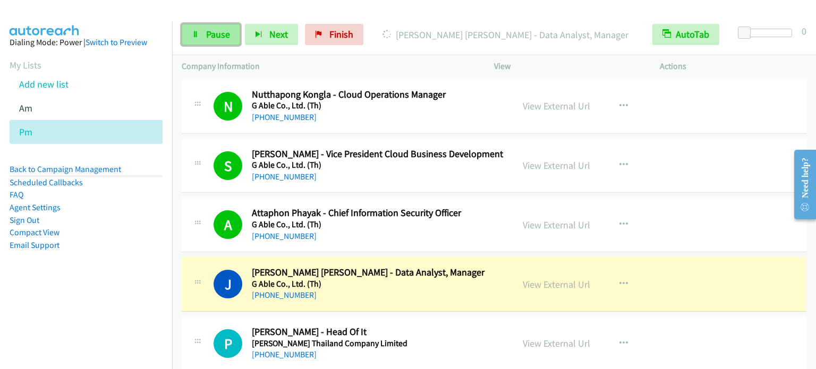
click at [227, 29] on span "Pause" at bounding box center [218, 34] width 24 height 12
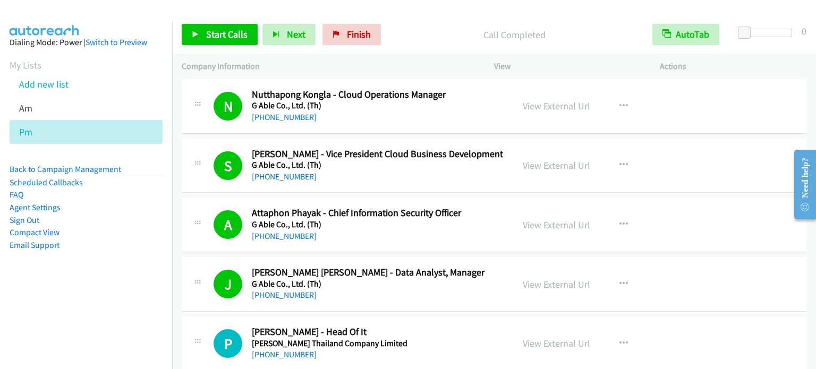
click at [137, 299] on aside "Dialing Mode: Power | Switch to Preview My Lists Add new list Am Pm Back to Cam…" at bounding box center [86, 161] width 172 height 278
click at [223, 35] on span "Start Calls" at bounding box center [226, 34] width 41 height 12
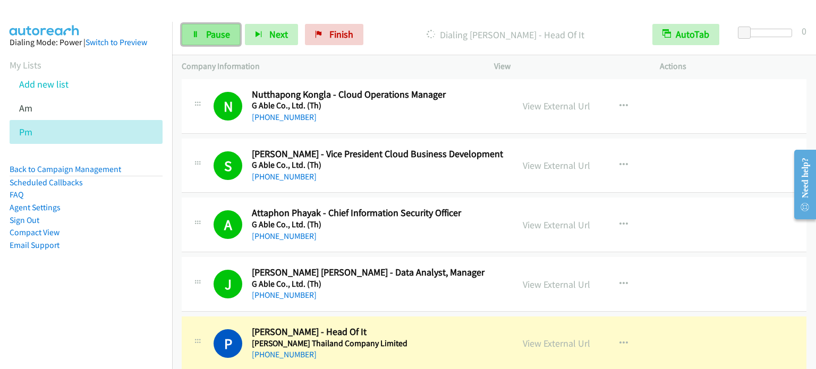
click at [217, 32] on span "Pause" at bounding box center [218, 34] width 24 height 12
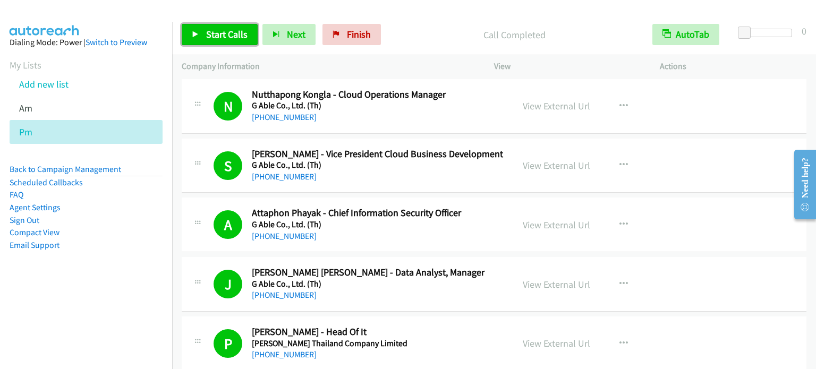
click at [218, 36] on span "Start Calls" at bounding box center [226, 34] width 41 height 12
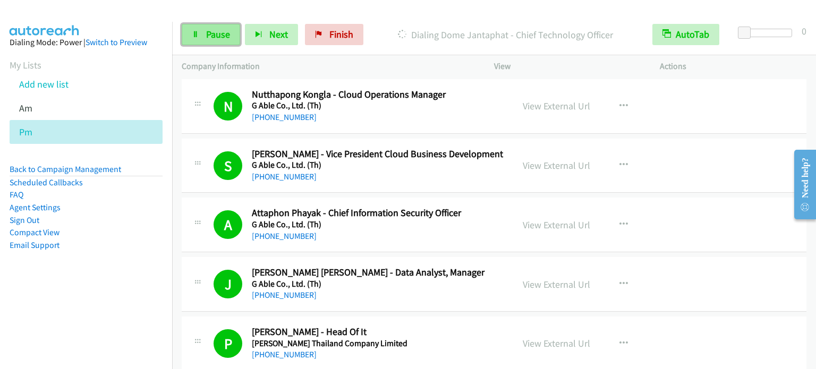
click at [224, 28] on span "Pause" at bounding box center [218, 34] width 24 height 12
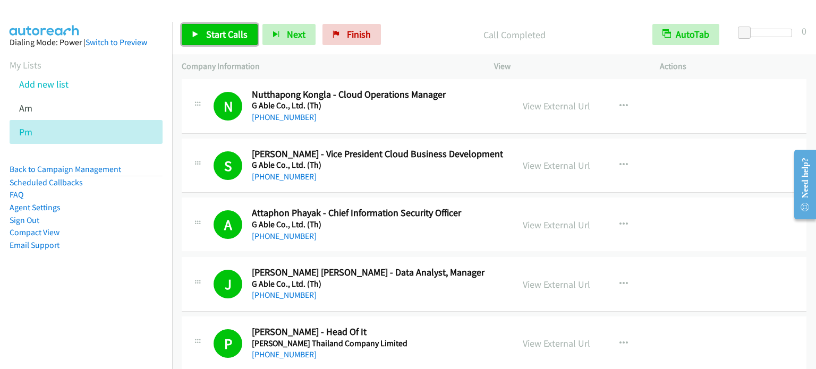
click at [218, 32] on span "Start Calls" at bounding box center [226, 34] width 41 height 12
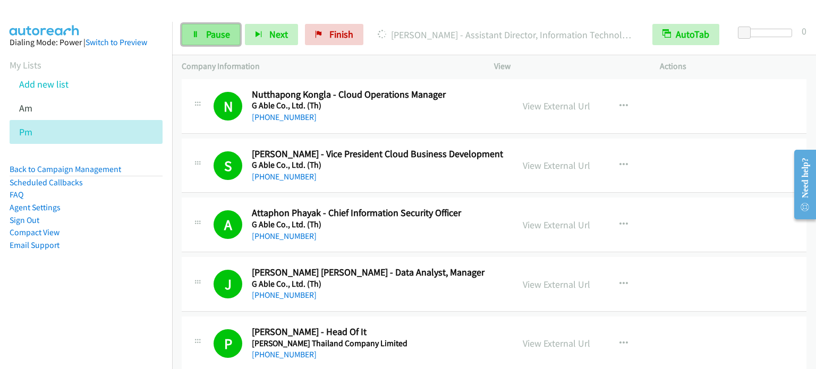
click at [225, 26] on link "Pause" at bounding box center [211, 34] width 58 height 21
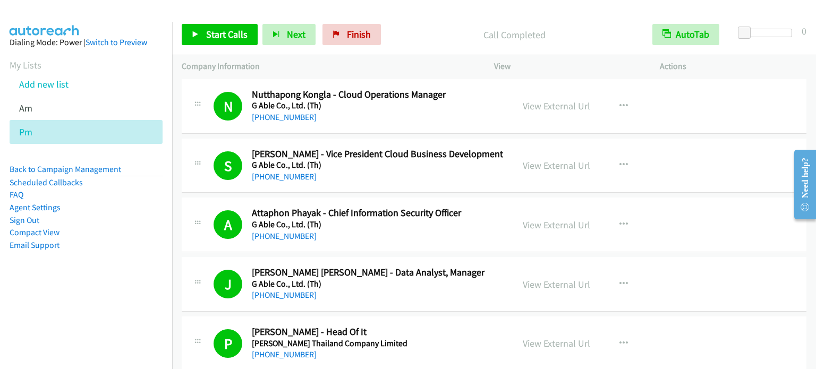
click at [152, 267] on aside "Dialing Mode: Power | Switch to Preview My Lists Add new list Am Pm Back to Cam…" at bounding box center [86, 161] width 172 height 278
click at [55, 274] on aside "Dialing Mode: Power | Switch to Preview My Lists Add new list Am Pm Back to Cam…" at bounding box center [86, 161] width 172 height 278
click at [208, 39] on span "Start Calls" at bounding box center [226, 34] width 41 height 12
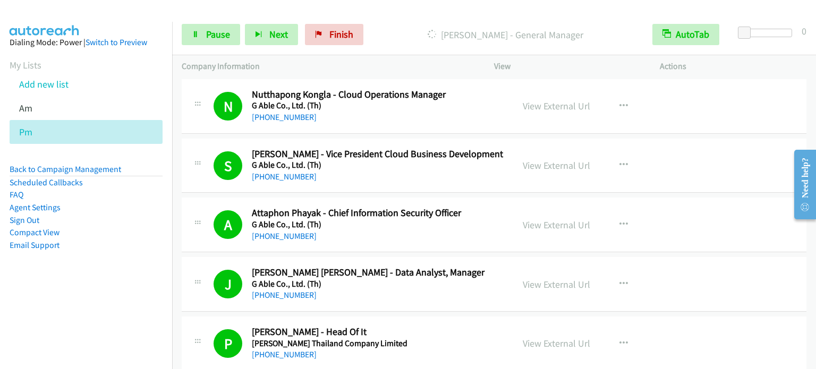
click at [132, 280] on aside "Dialing Mode: Power | Switch to Preview My Lists Add new list Am Pm Back to Cam…" at bounding box center [86, 161] width 172 height 278
click at [226, 33] on span "Pause" at bounding box center [218, 34] width 24 height 12
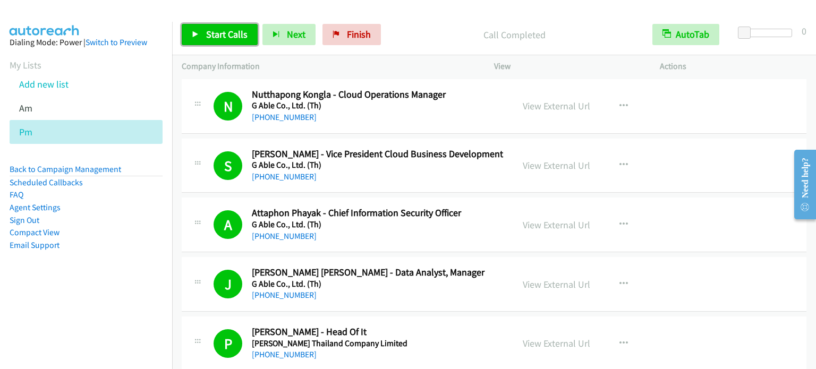
click at [228, 35] on span "Start Calls" at bounding box center [226, 34] width 41 height 12
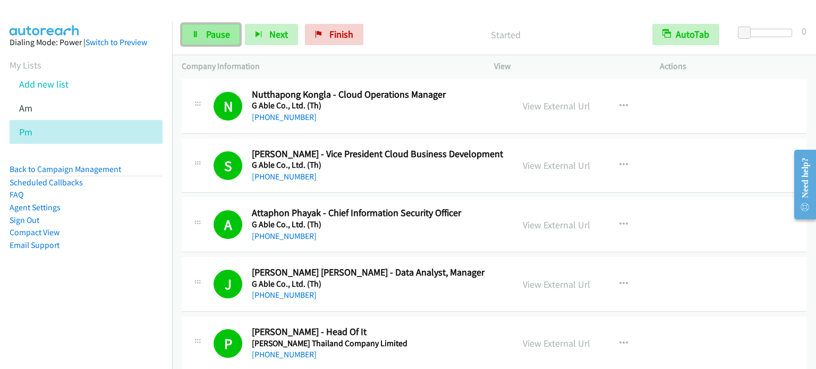
click at [209, 42] on link "Pause" at bounding box center [211, 34] width 58 height 21
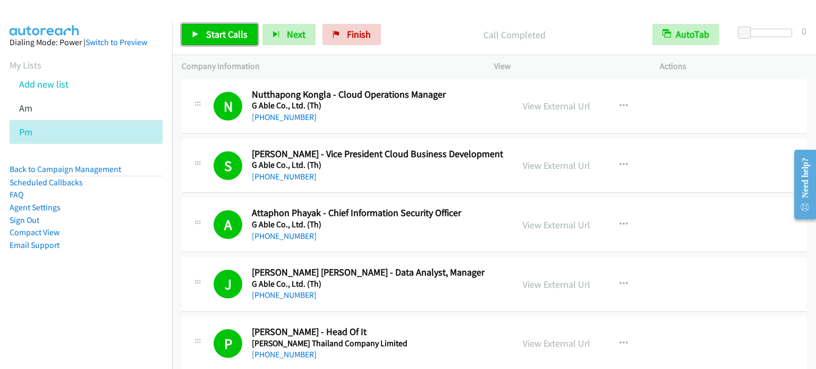
click at [224, 33] on span "Start Calls" at bounding box center [226, 34] width 41 height 12
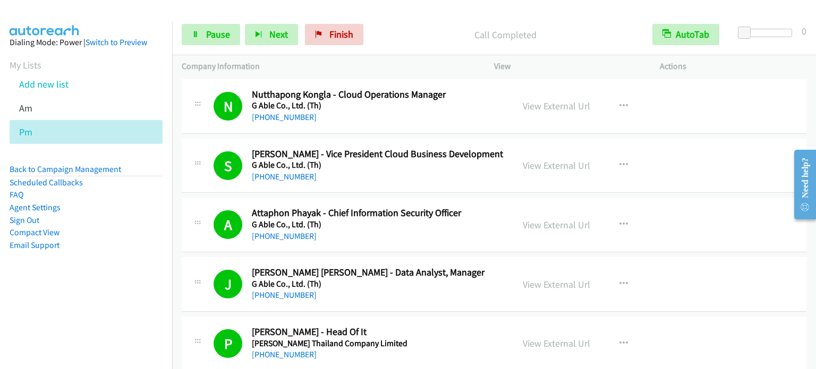
click at [81, 265] on aside "Dialing Mode: Power | Switch to Preview My Lists Add new list Am Pm Back to Cam…" at bounding box center [86, 161] width 172 height 278
click at [208, 37] on span "Pause" at bounding box center [218, 34] width 24 height 12
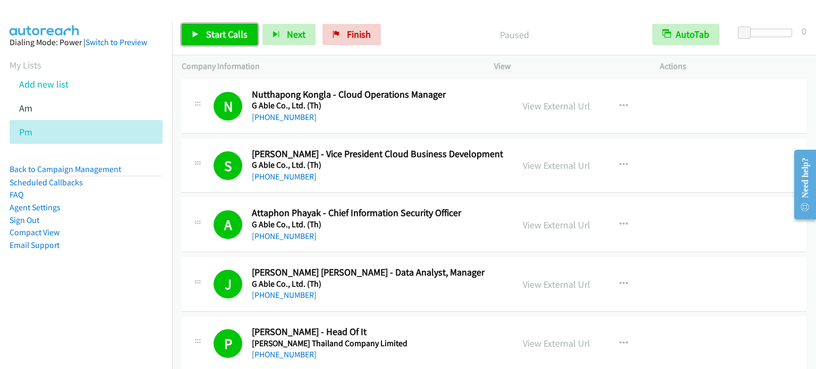
click at [222, 34] on span "Start Calls" at bounding box center [226, 34] width 41 height 12
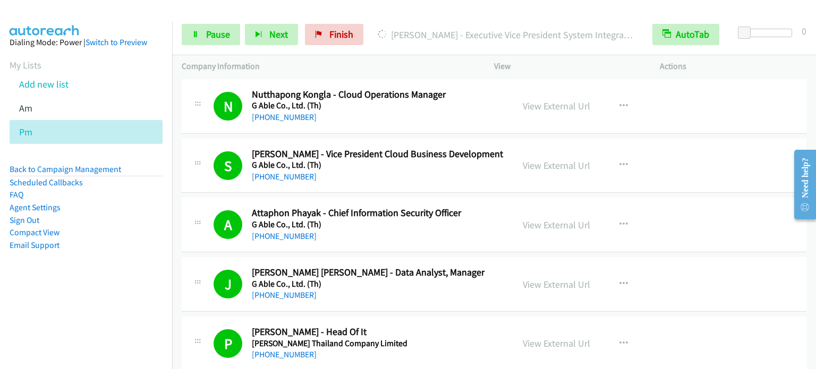
click at [102, 259] on aside "Dialing Mode: Power | Switch to Preview My Lists Add new list Am Pm Back to Cam…" at bounding box center [86, 161] width 172 height 278
click at [203, 40] on link "Pause" at bounding box center [211, 34] width 58 height 21
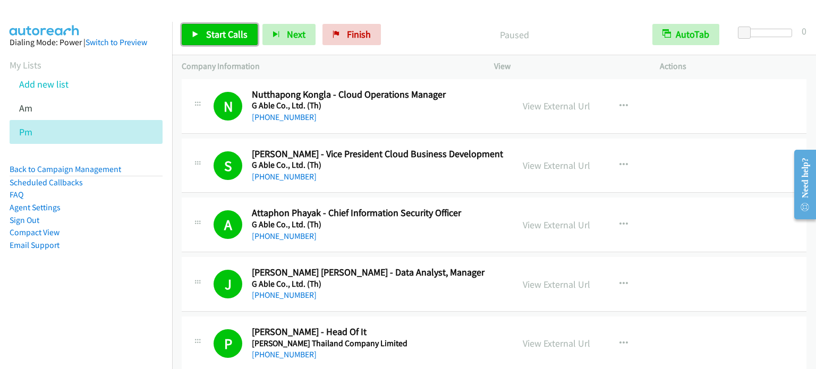
click at [203, 39] on link "Start Calls" at bounding box center [220, 34] width 76 height 21
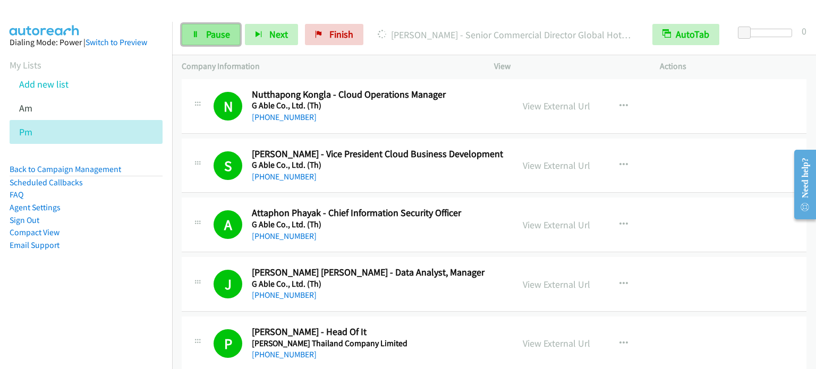
click at [218, 33] on span "Pause" at bounding box center [218, 34] width 24 height 12
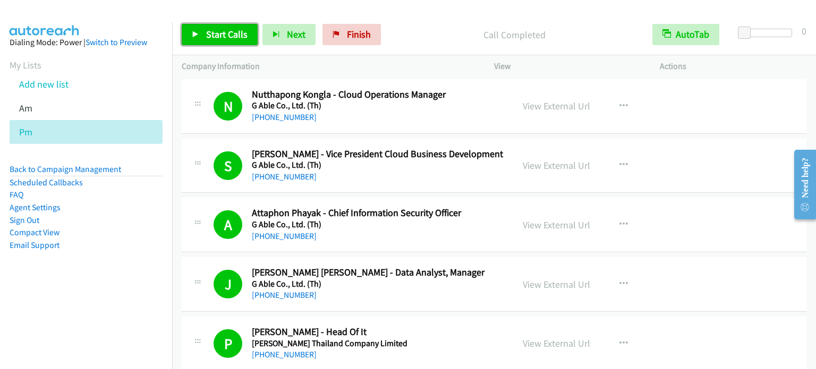
click at [224, 36] on span "Start Calls" at bounding box center [226, 34] width 41 height 12
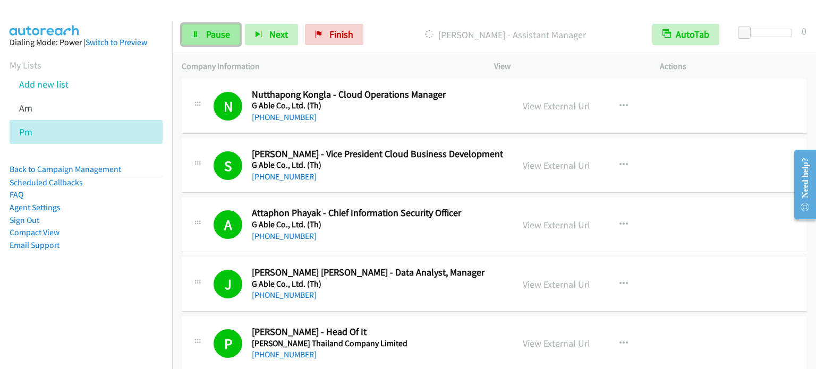
click at [212, 36] on span "Pause" at bounding box center [218, 34] width 24 height 12
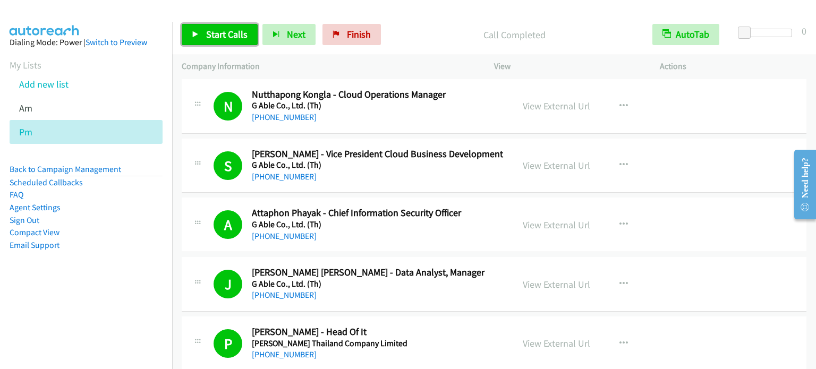
click at [218, 37] on span "Start Calls" at bounding box center [226, 34] width 41 height 12
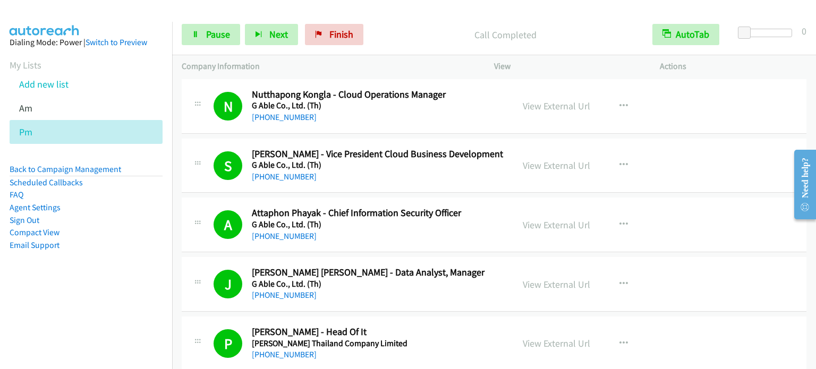
click at [109, 271] on aside "Dialing Mode: Power | Switch to Preview My Lists Add new list Am Pm Back to Cam…" at bounding box center [86, 161] width 172 height 278
click at [216, 38] on span "Pause" at bounding box center [218, 34] width 24 height 12
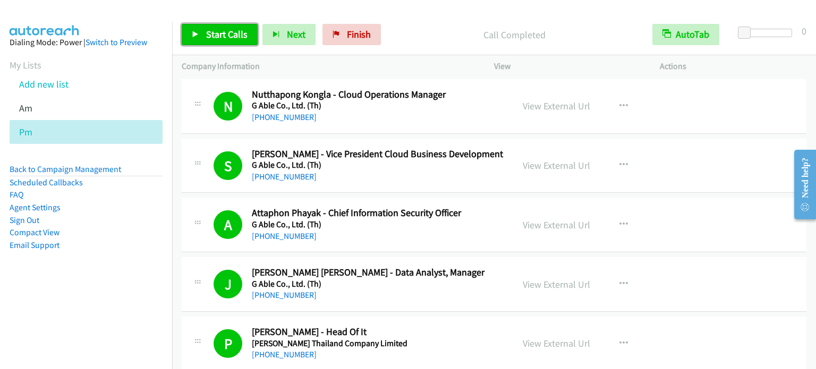
click at [232, 31] on span "Start Calls" at bounding box center [226, 34] width 41 height 12
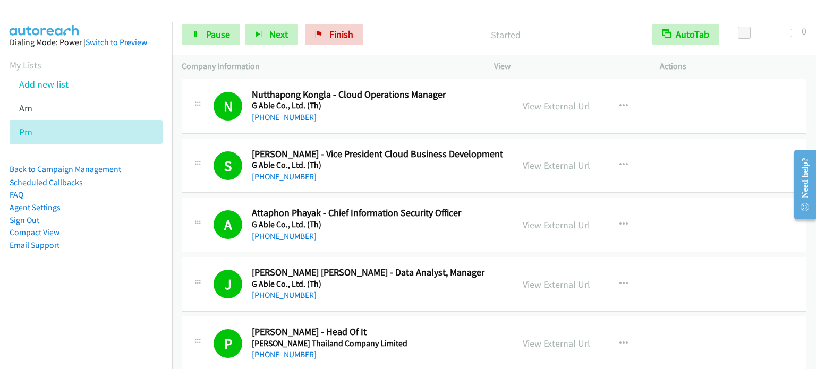
drag, startPoint x: 113, startPoint y: 278, endPoint x: 269, endPoint y: 58, distance: 269.8
click at [120, 273] on aside "Dialing Mode: Power | Switch to Preview My Lists Add new list Am Pm Back to Cam…" at bounding box center [86, 161] width 172 height 278
click at [205, 33] on link "Pause" at bounding box center [211, 34] width 58 height 21
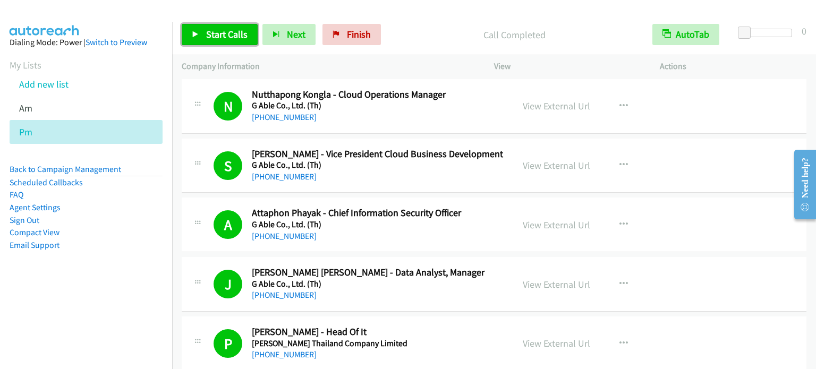
click at [233, 31] on span "Start Calls" at bounding box center [226, 34] width 41 height 12
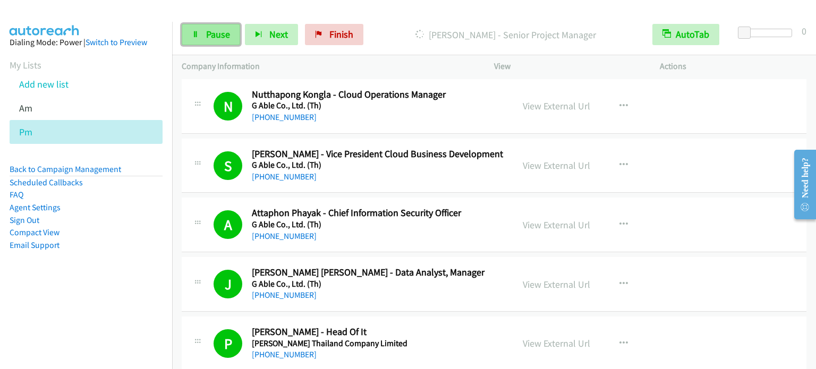
click at [215, 40] on link "Pause" at bounding box center [211, 34] width 58 height 21
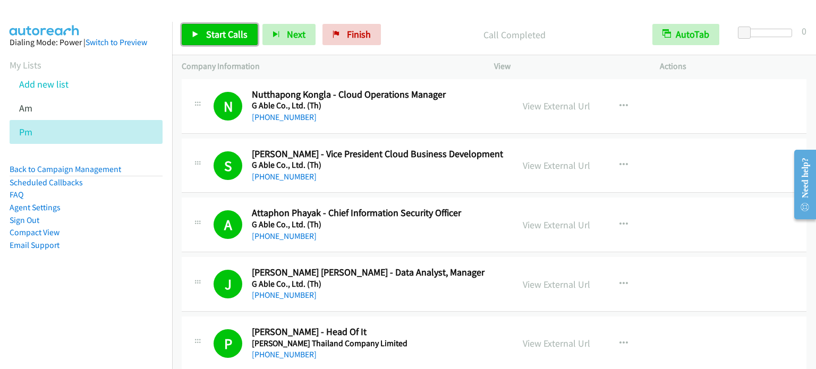
click at [212, 27] on link "Start Calls" at bounding box center [220, 34] width 76 height 21
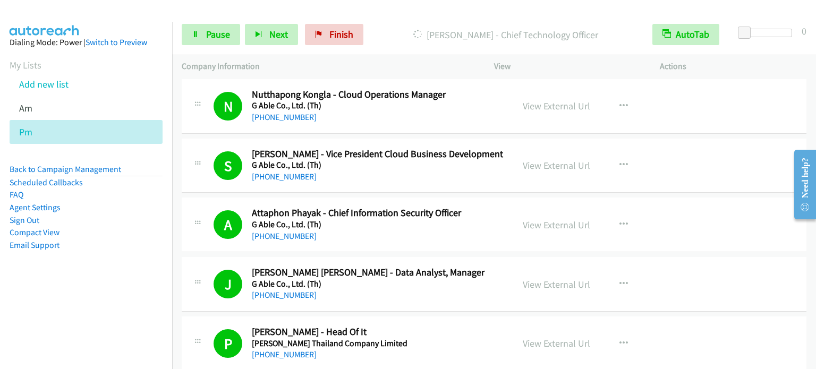
drag, startPoint x: 130, startPoint y: 231, endPoint x: 257, endPoint y: 53, distance: 218.6
click at [130, 230] on li "Compact View" at bounding box center [86, 232] width 153 height 13
click at [222, 44] on link "Pause" at bounding box center [211, 34] width 58 height 21
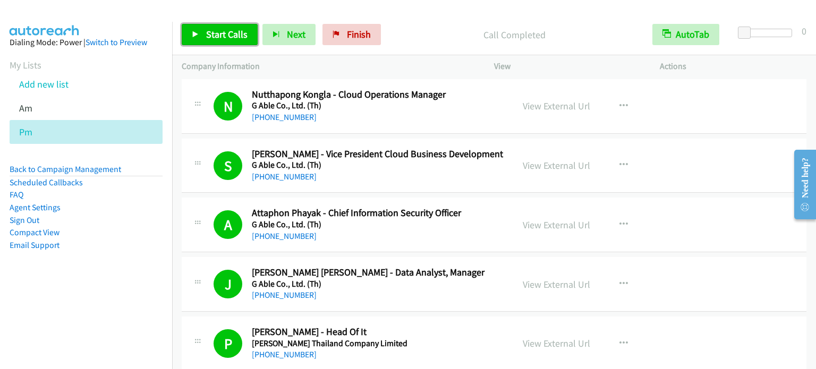
click at [226, 36] on span "Start Calls" at bounding box center [226, 34] width 41 height 12
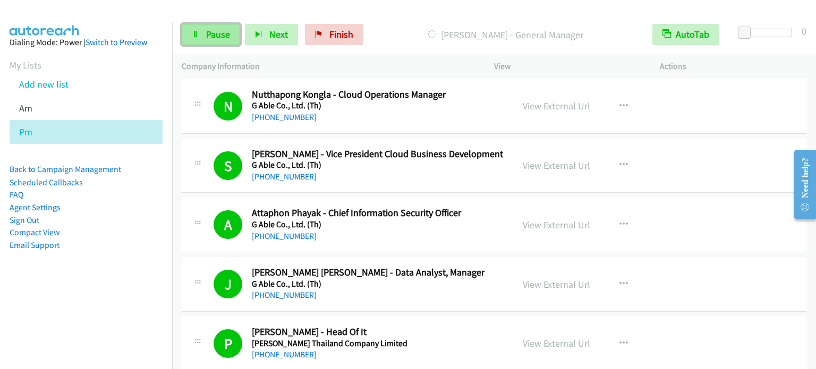
click at [206, 41] on link "Pause" at bounding box center [211, 34] width 58 height 21
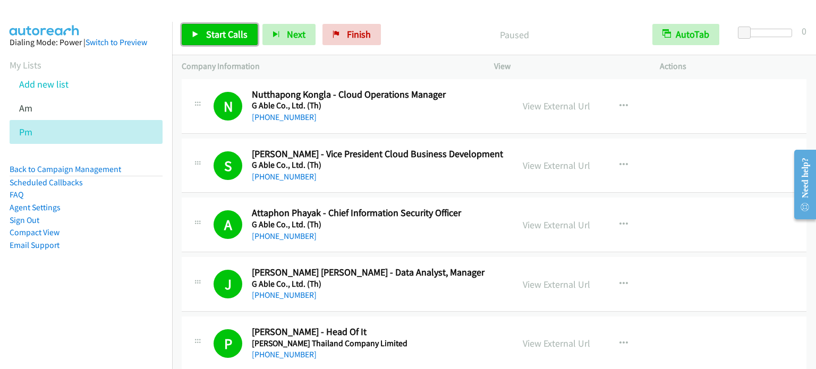
click at [239, 32] on span "Start Calls" at bounding box center [226, 34] width 41 height 12
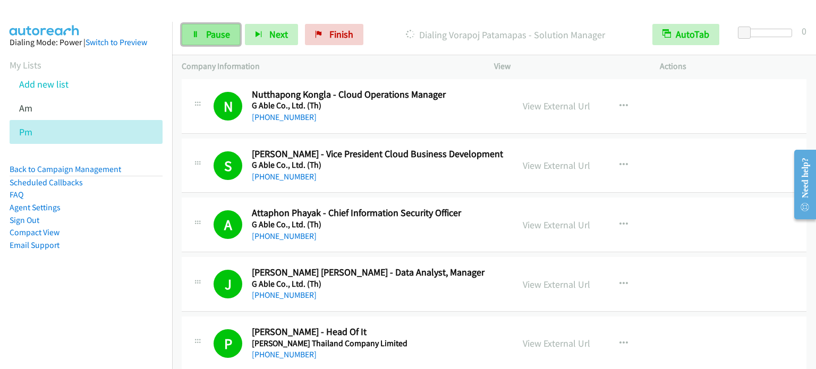
click at [217, 33] on span "Pause" at bounding box center [218, 34] width 24 height 12
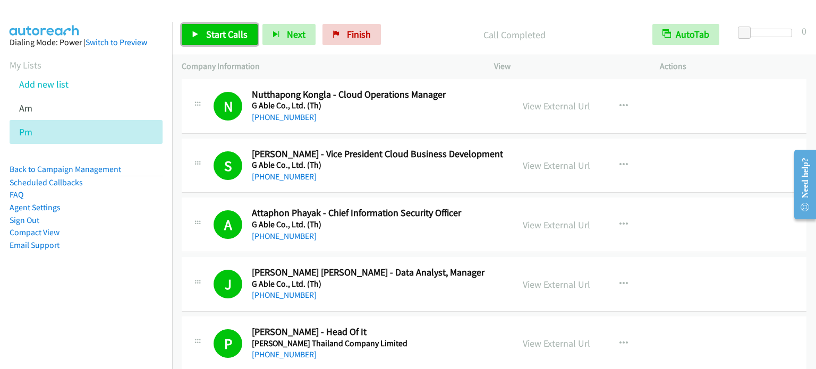
click at [229, 33] on span "Start Calls" at bounding box center [226, 34] width 41 height 12
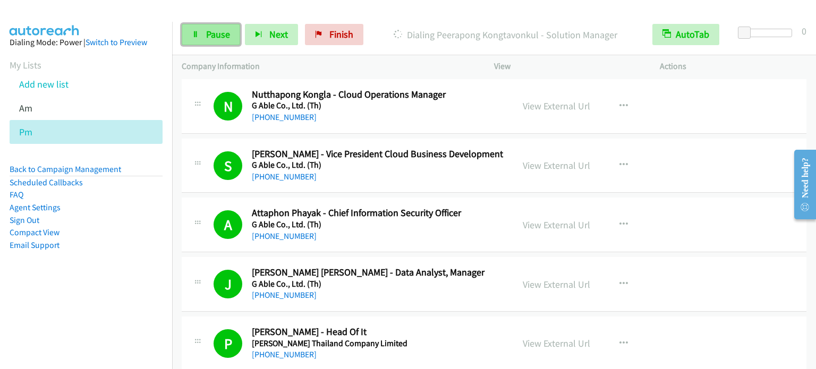
click at [227, 32] on span "Pause" at bounding box center [218, 34] width 24 height 12
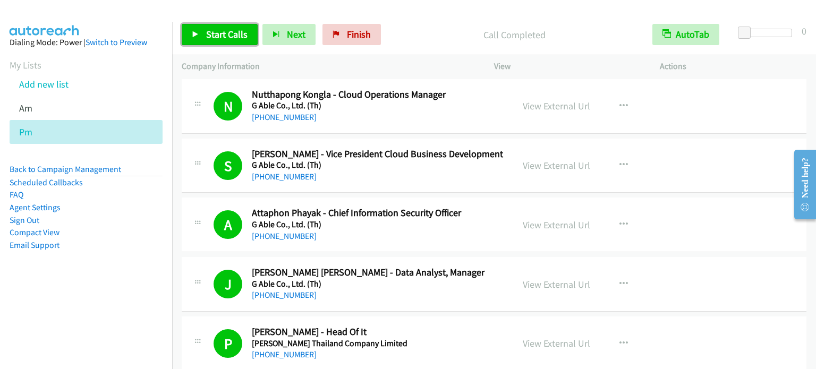
click at [220, 36] on span "Start Calls" at bounding box center [226, 34] width 41 height 12
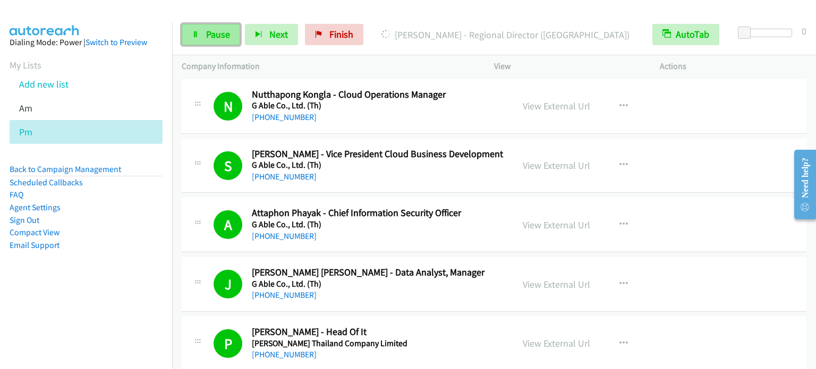
click at [204, 42] on link "Pause" at bounding box center [211, 34] width 58 height 21
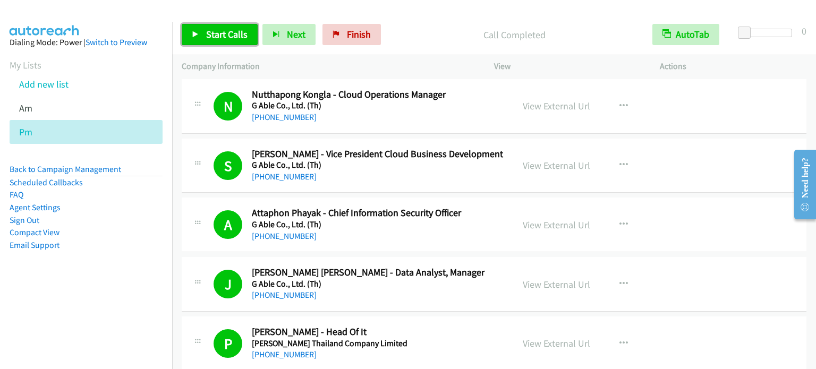
click at [225, 32] on span "Start Calls" at bounding box center [226, 34] width 41 height 12
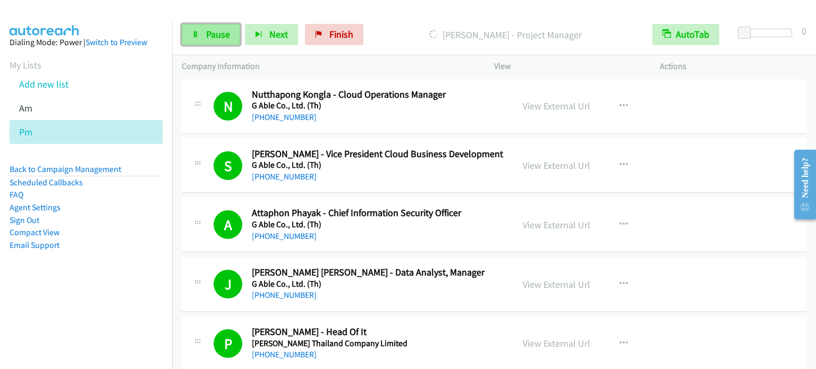
click at [202, 42] on link "Pause" at bounding box center [211, 34] width 58 height 21
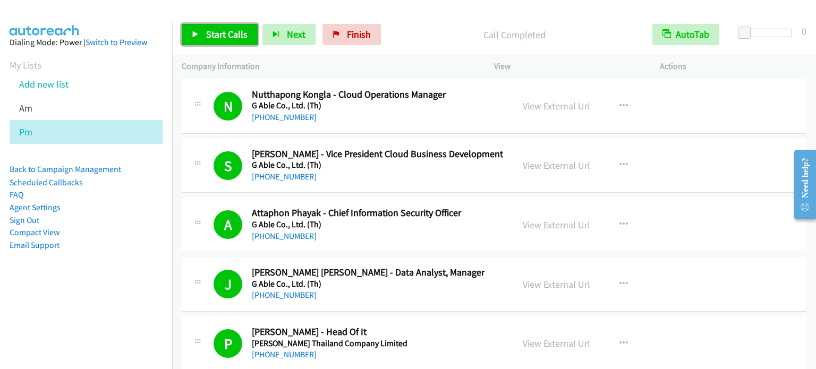
click at [246, 35] on link "Start Calls" at bounding box center [220, 34] width 76 height 21
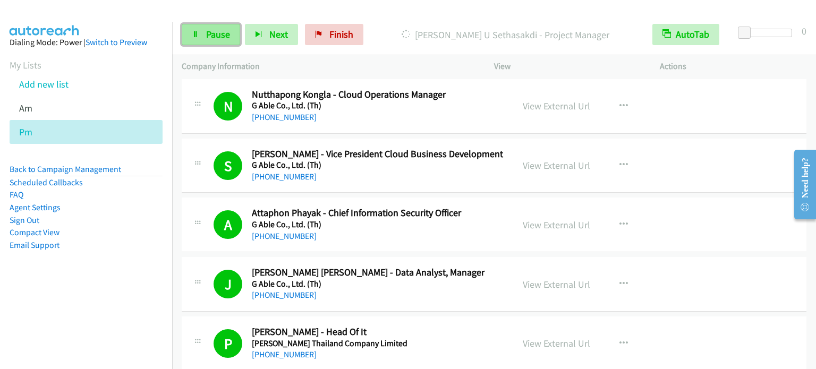
click at [208, 37] on span "Pause" at bounding box center [218, 34] width 24 height 12
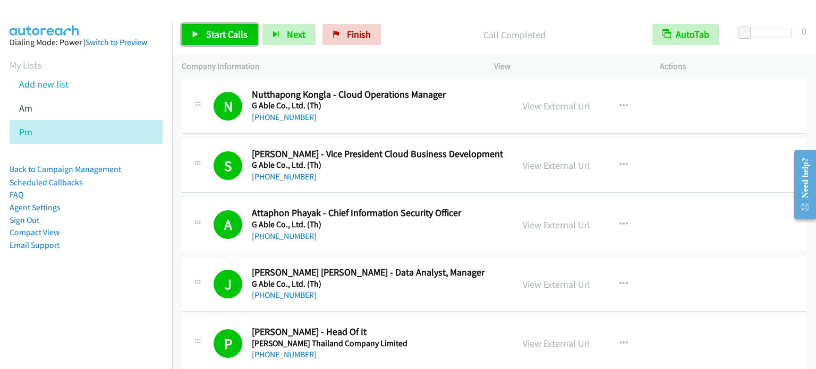
click at [206, 37] on span "Start Calls" at bounding box center [226, 34] width 41 height 12
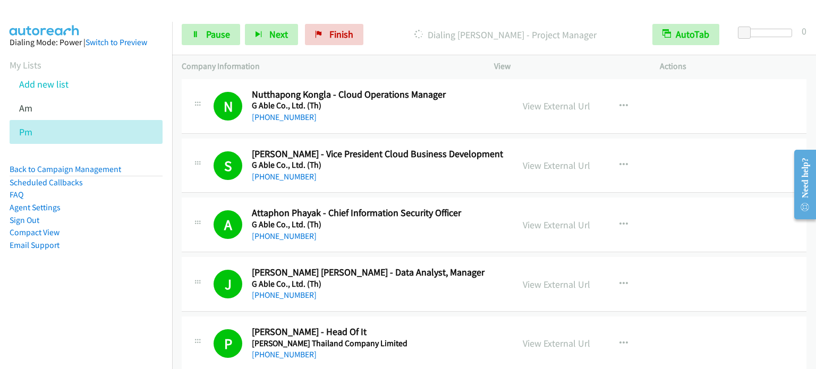
drag, startPoint x: 148, startPoint y: 242, endPoint x: 161, endPoint y: 224, distance: 22.7
click at [148, 242] on li "Email Support" at bounding box center [86, 245] width 153 height 13
click at [218, 35] on span "Pause" at bounding box center [218, 34] width 24 height 12
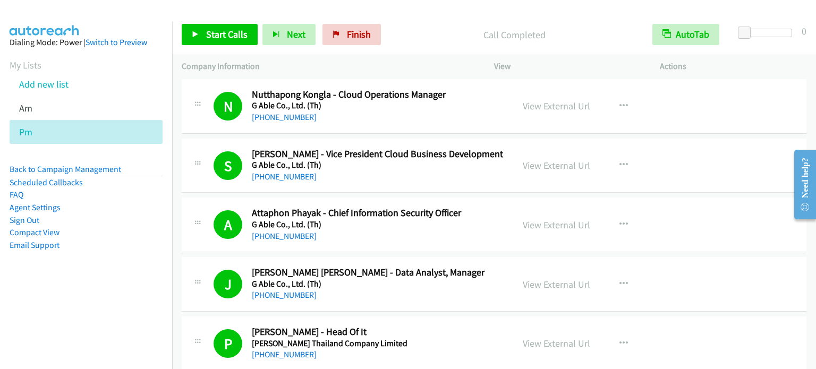
drag, startPoint x: 12, startPoint y: 348, endPoint x: 250, endPoint y: 3, distance: 419.4
click at [15, 343] on nav "Dialing Mode: Power | Switch to Preview My Lists Add new list Am Pm Back to Cam…" at bounding box center [86, 206] width 173 height 369
click at [234, 33] on span "Start Calls" at bounding box center [226, 34] width 41 height 12
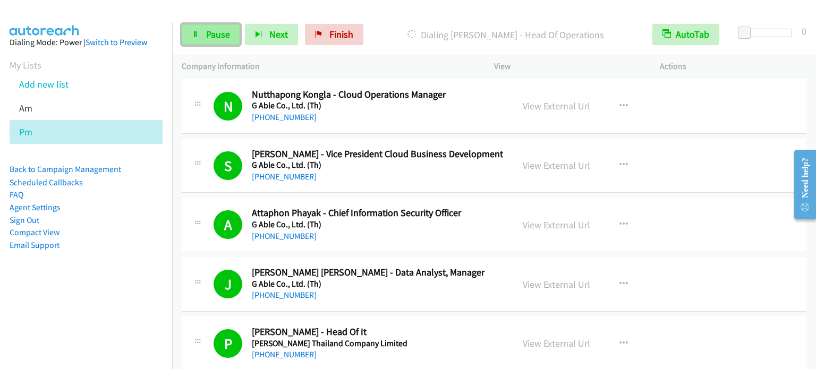
click at [228, 30] on span "Pause" at bounding box center [218, 34] width 24 height 12
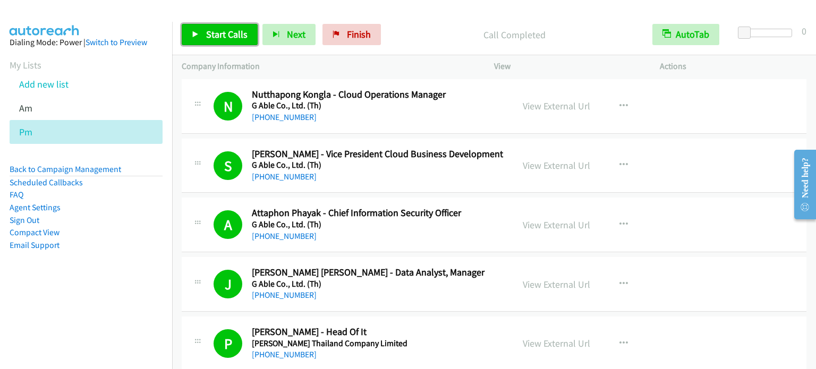
click at [234, 35] on span "Start Calls" at bounding box center [226, 34] width 41 height 12
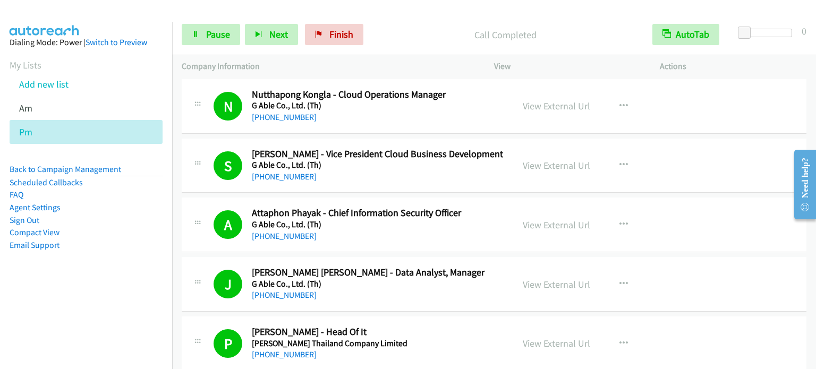
click at [125, 287] on aside "Dialing Mode: Power | Switch to Preview My Lists Add new list Am Pm Back to Cam…" at bounding box center [86, 161] width 172 height 278
click at [202, 42] on link "Pause" at bounding box center [211, 34] width 58 height 21
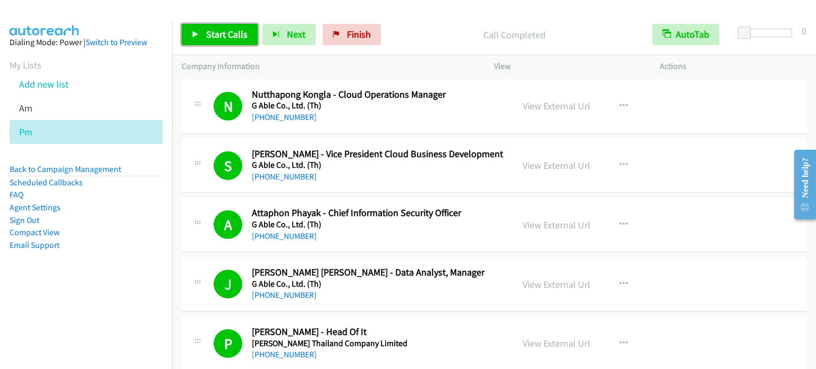
click at [225, 28] on span "Start Calls" at bounding box center [226, 34] width 41 height 12
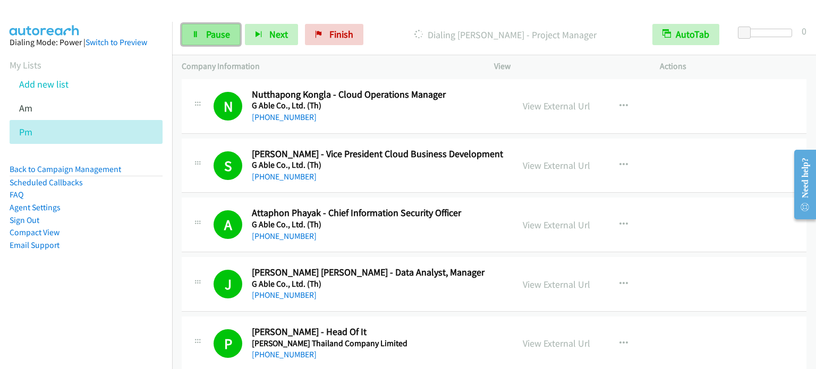
click at [232, 32] on link "Pause" at bounding box center [211, 34] width 58 height 21
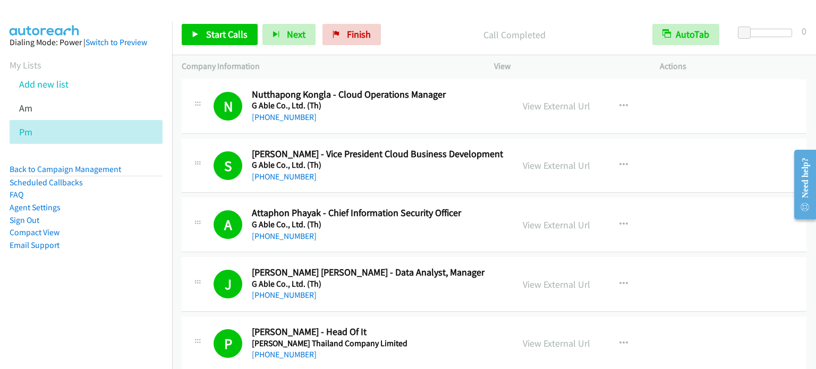
click at [108, 233] on li "Compact View" at bounding box center [86, 232] width 153 height 13
click at [232, 36] on span "Start Calls" at bounding box center [226, 34] width 41 height 12
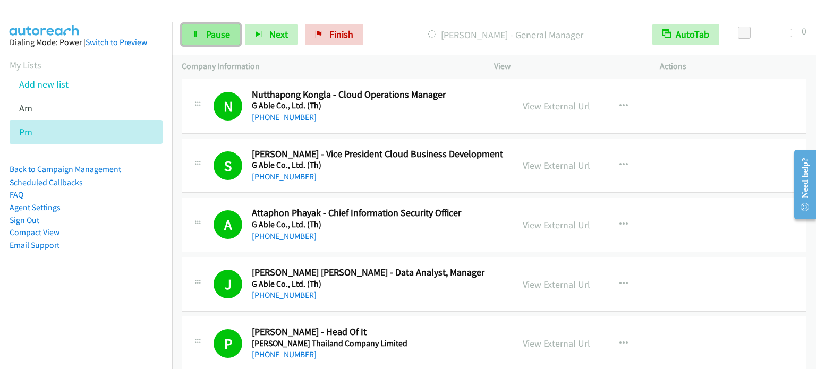
click at [208, 39] on span "Pause" at bounding box center [218, 34] width 24 height 12
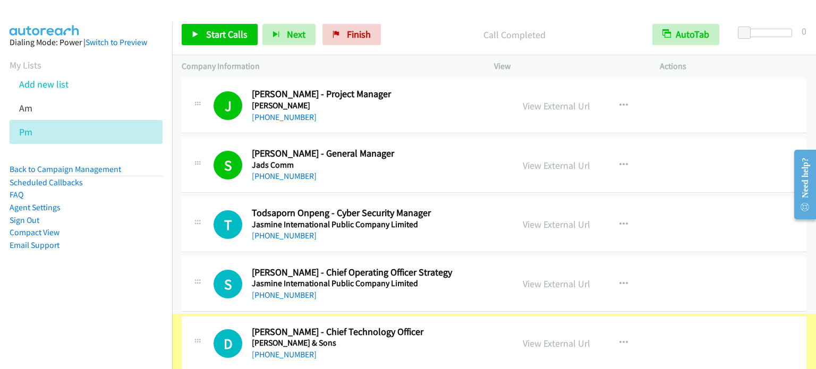
scroll to position [9208, 0]
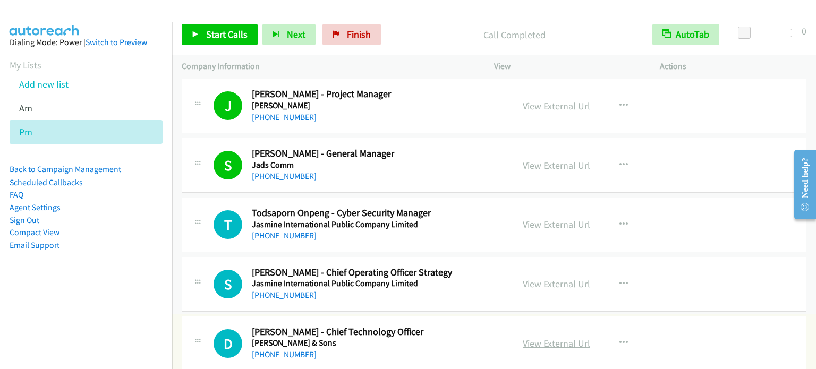
click at [569, 337] on link "View External Url" at bounding box center [556, 343] width 67 height 12
click at [227, 33] on span "Start Calls" at bounding box center [226, 34] width 41 height 12
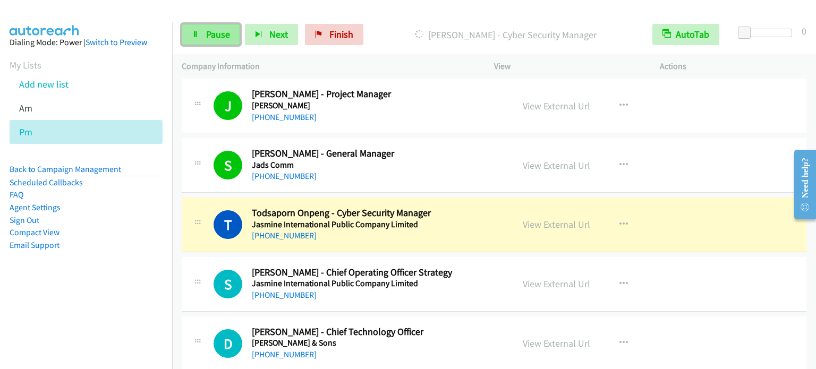
click at [214, 38] on span "Pause" at bounding box center [218, 34] width 24 height 12
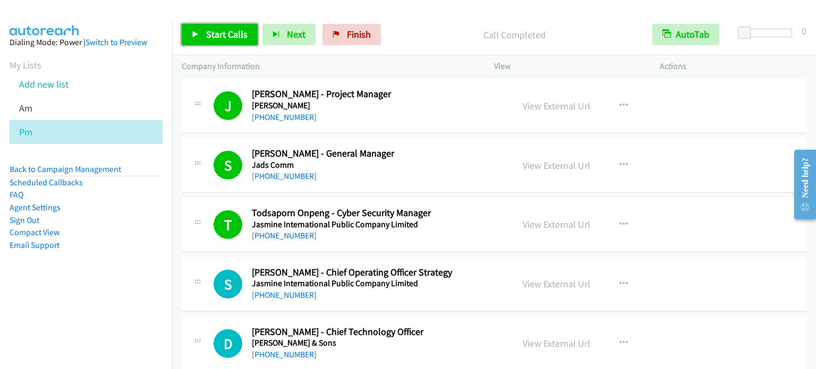
click at [234, 31] on span "Start Calls" at bounding box center [226, 34] width 41 height 12
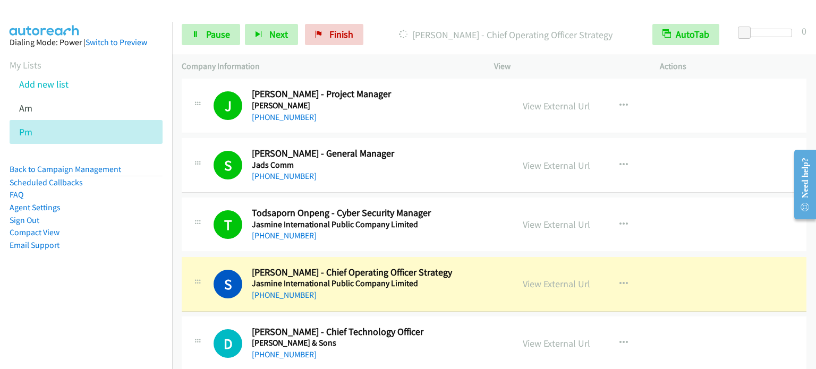
click at [115, 297] on aside "Dialing Mode: Power | Switch to Preview My Lists Add new list Am Pm Back to Cam…" at bounding box center [86, 161] width 172 height 278
click at [104, 288] on aside "Dialing Mode: Power | Switch to Preview My Lists Add new list Am Pm Back to Cam…" at bounding box center [86, 161] width 172 height 278
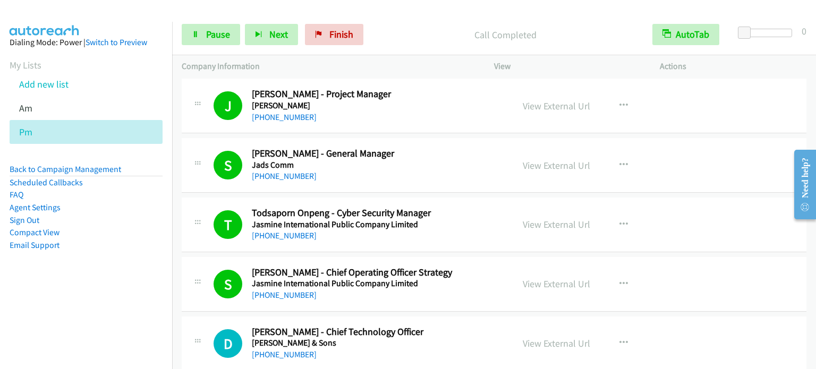
click at [67, 298] on aside "Dialing Mode: Power | Switch to Preview My Lists Add new list Am Pm Back to Cam…" at bounding box center [86, 161] width 172 height 278
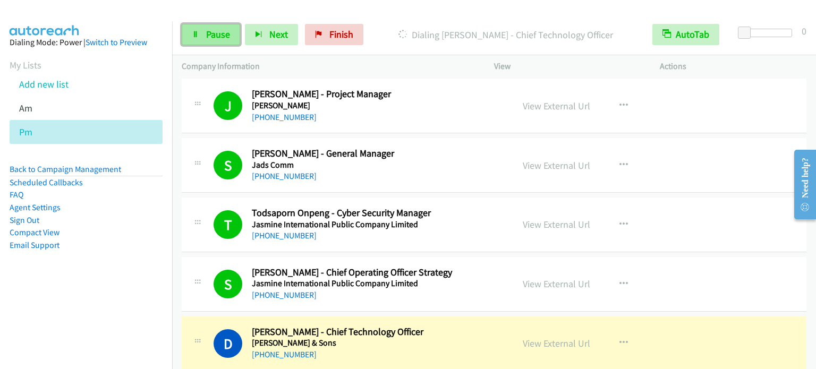
click at [226, 36] on span "Pause" at bounding box center [218, 34] width 24 height 12
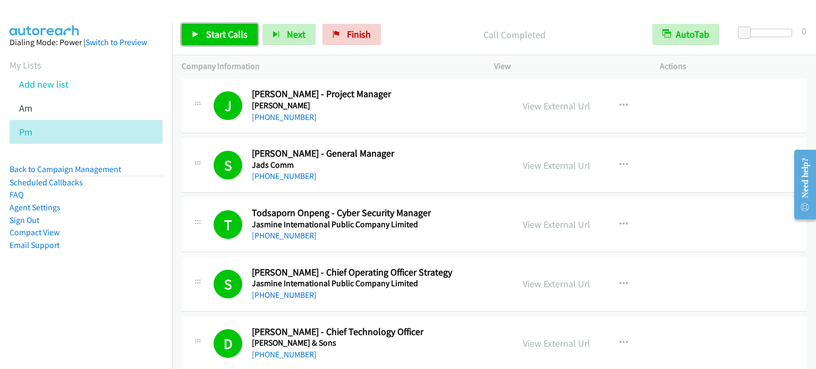
click at [233, 33] on span "Start Calls" at bounding box center [226, 34] width 41 height 12
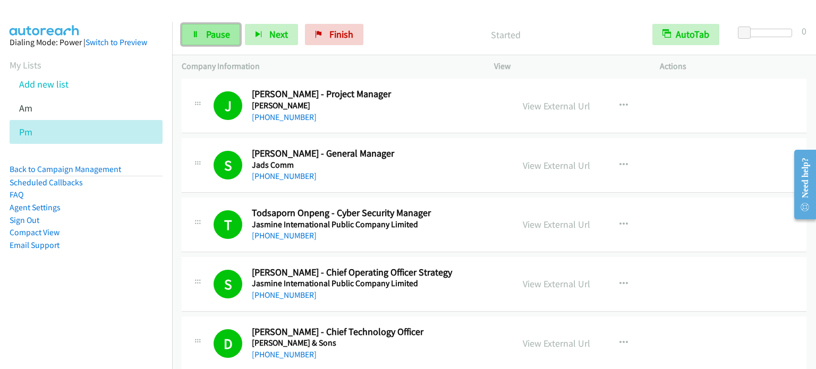
click at [212, 41] on link "Pause" at bounding box center [211, 34] width 58 height 21
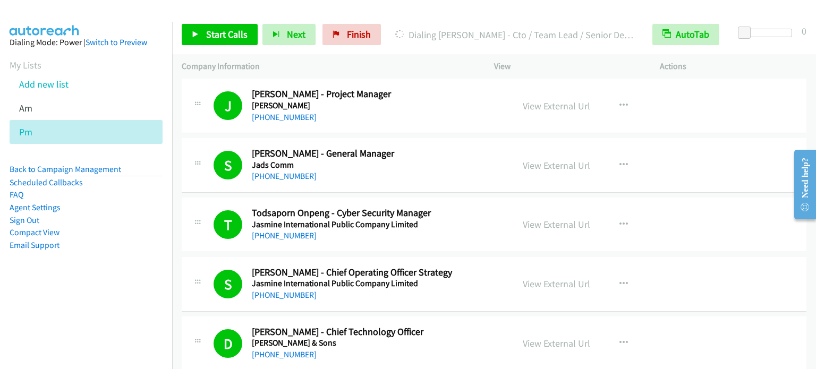
click at [90, 263] on aside "Dialing Mode: Power | Switch to Preview My Lists Add new list Am Pm Back to Cam…" at bounding box center [86, 161] width 172 height 278
click at [357, 31] on span "Finish" at bounding box center [359, 34] width 24 height 12
